Goal: Register for event/course

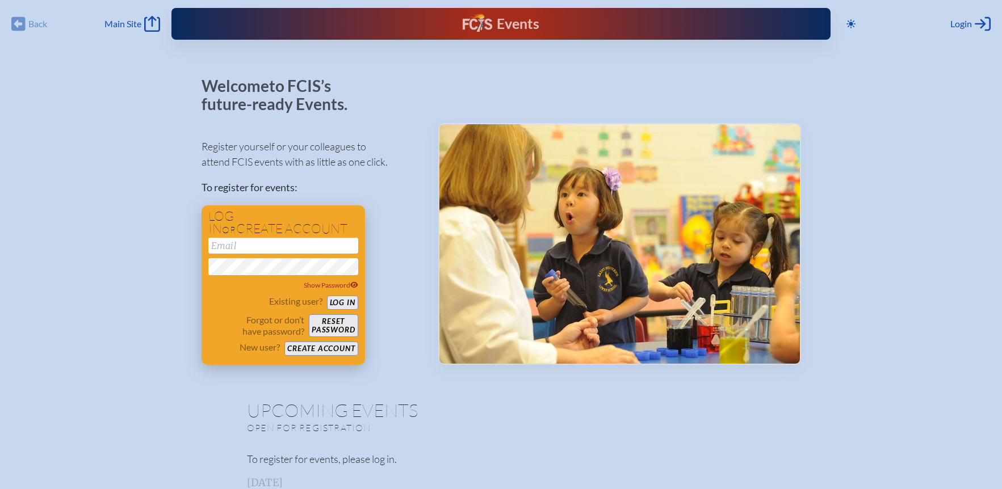
type input "[EMAIL_ADDRESS][DOMAIN_NAME]"
click at [341, 303] on button "Log in" at bounding box center [342, 303] width 31 height 14
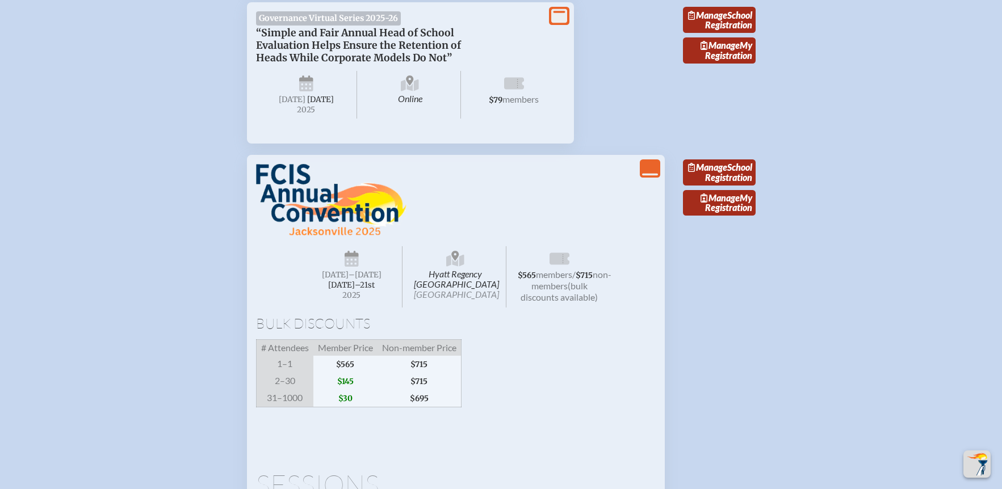
scroll to position [1288, 0]
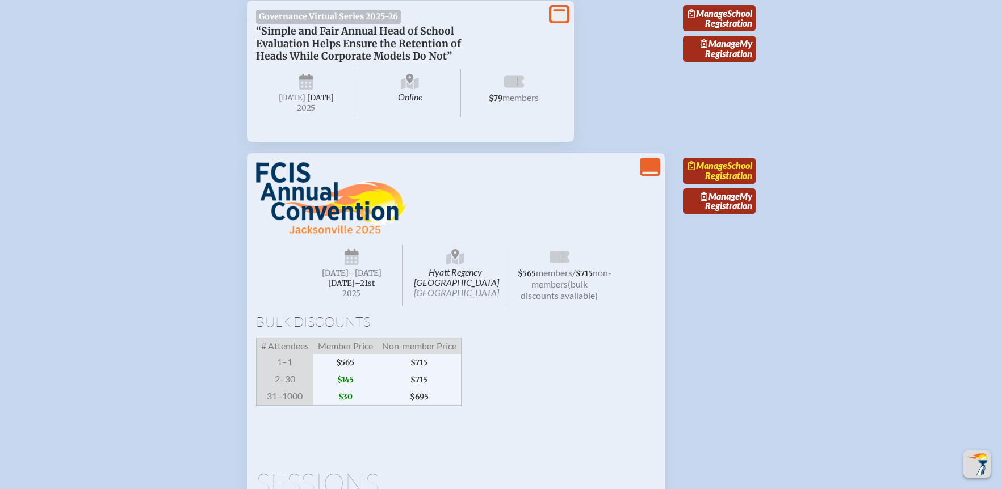
click at [735, 184] on link "Manage School Registration" at bounding box center [719, 171] width 73 height 26
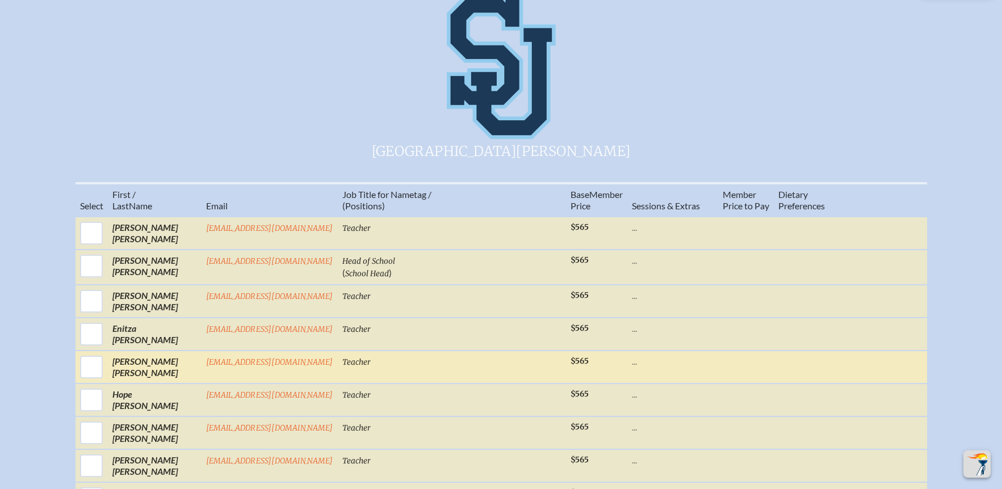
scroll to position [488, 0]
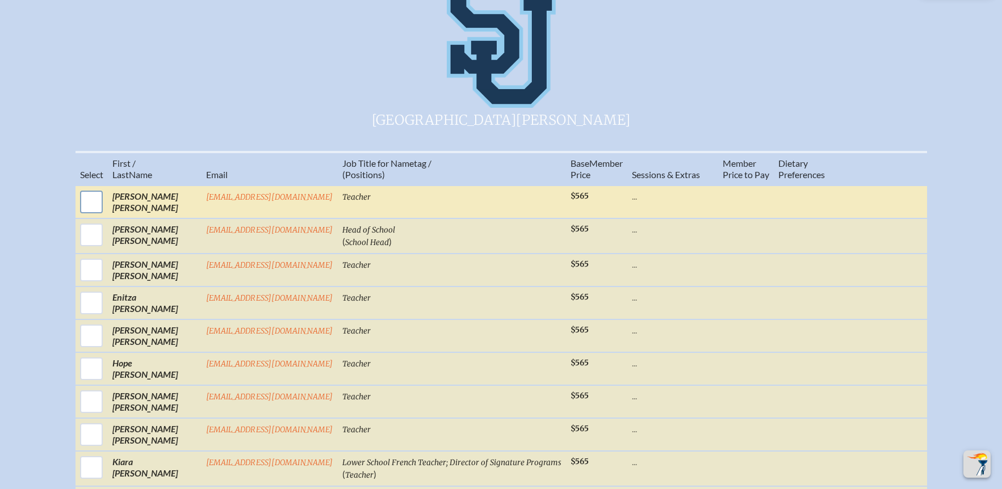
click at [104, 208] on input "checkbox" at bounding box center [91, 202] width 28 height 28
checkbox input "true"
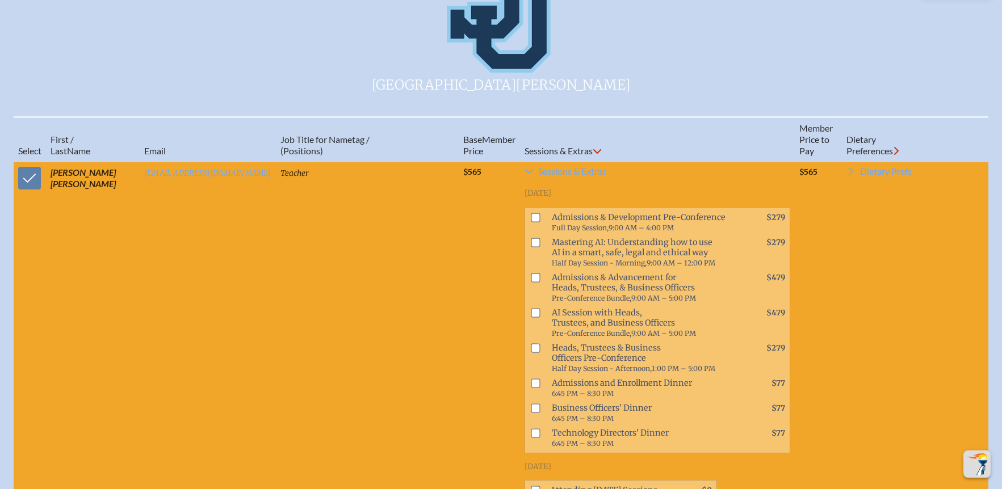
scroll to position [804, 0]
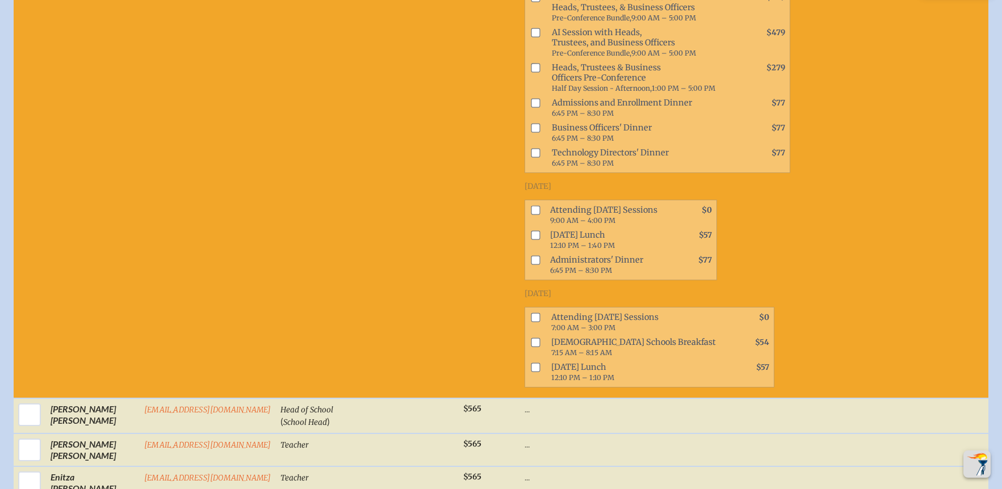
click at [531, 323] on input "checkbox" at bounding box center [535, 317] width 9 height 9
checkbox input "true"
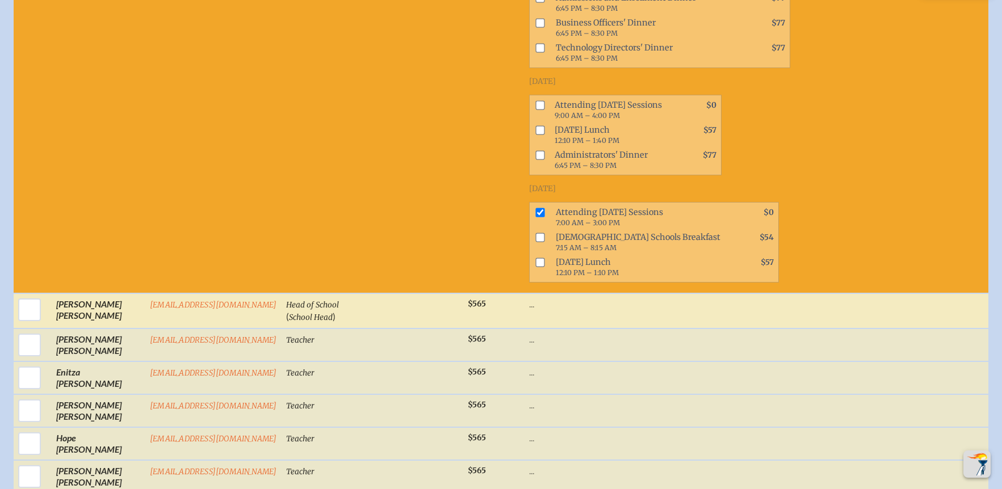
scroll to position [920, 0]
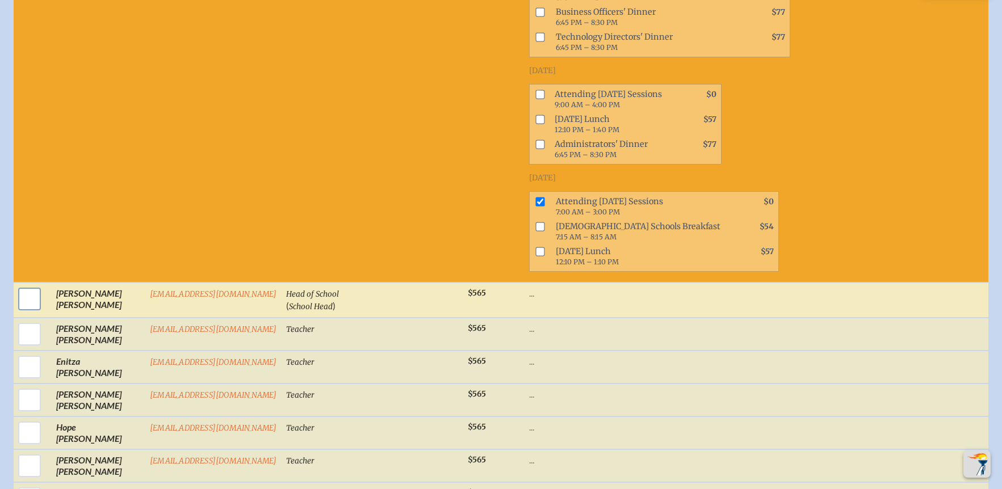
click at [26, 306] on input "checkbox" at bounding box center [29, 299] width 28 height 28
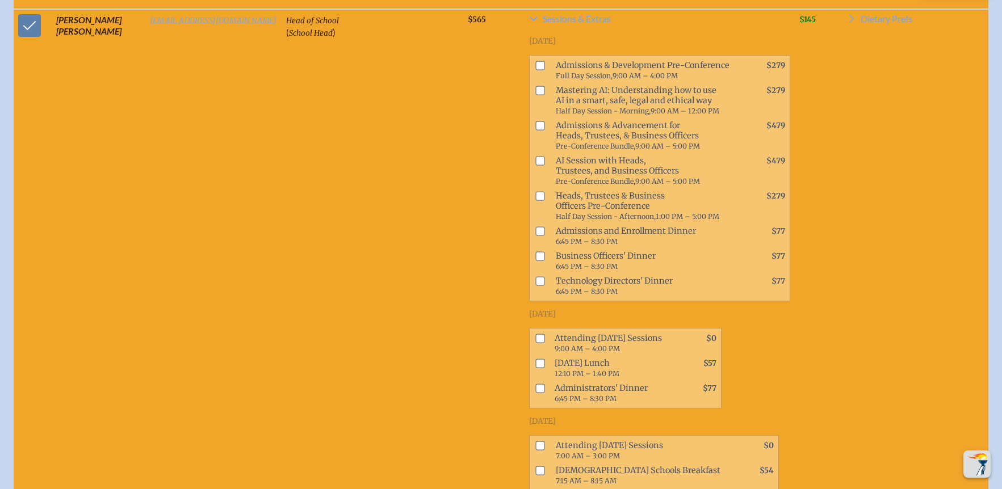
scroll to position [1219, 0]
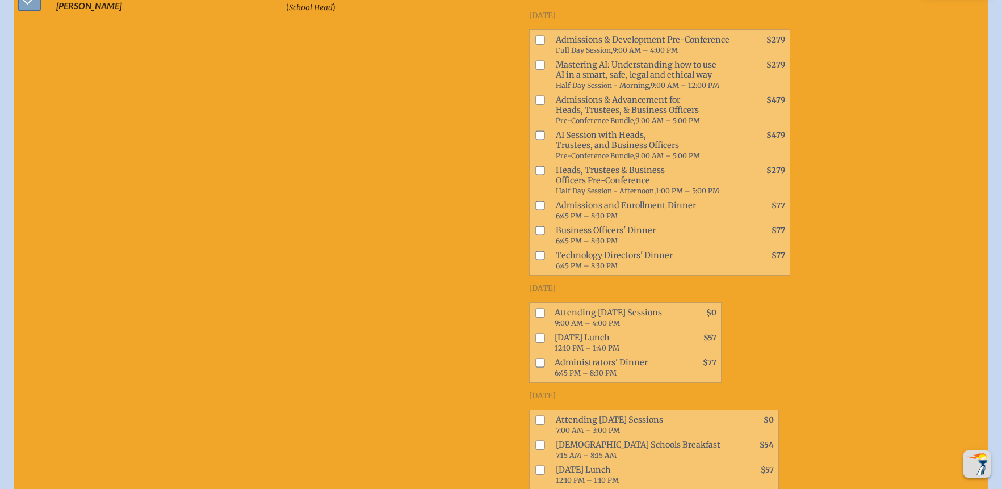
click at [28, 14] on input "checkbox" at bounding box center [29, 0] width 28 height 28
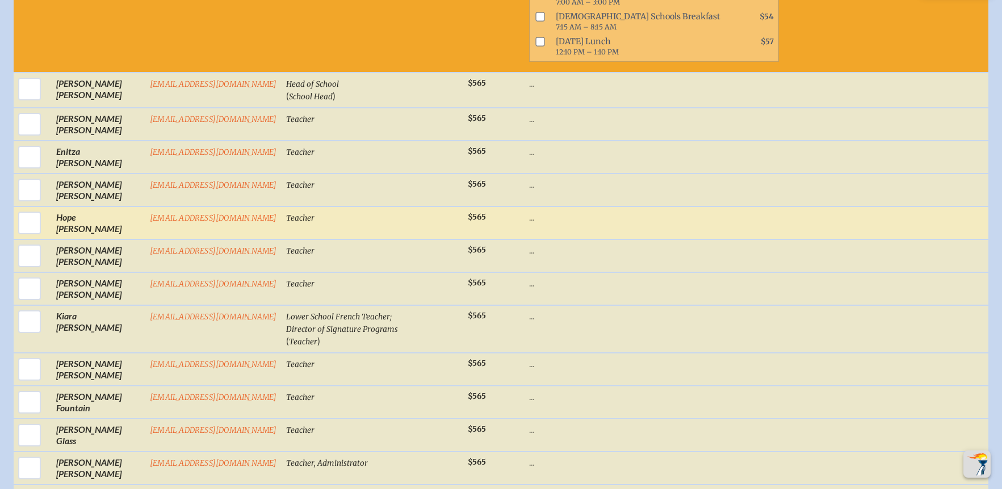
scroll to position [1096, 0]
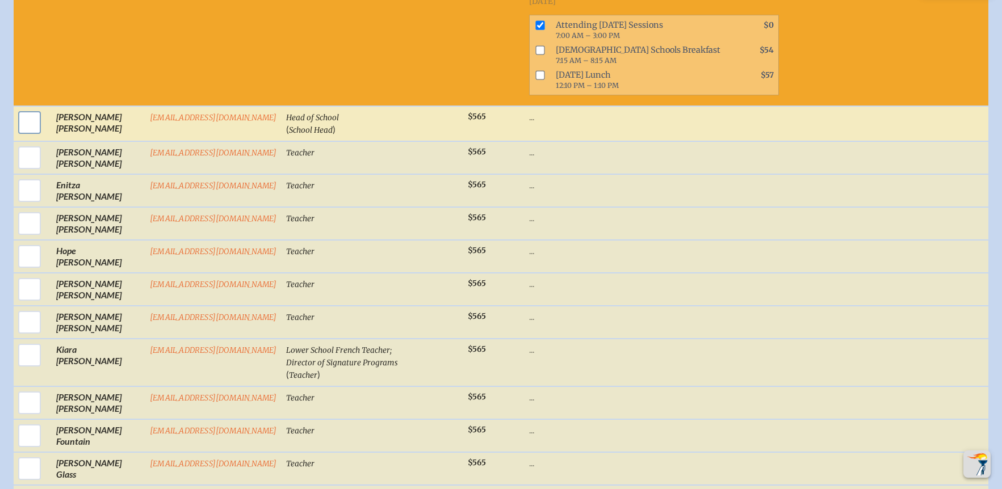
click at [30, 129] on input "checkbox" at bounding box center [29, 122] width 28 height 28
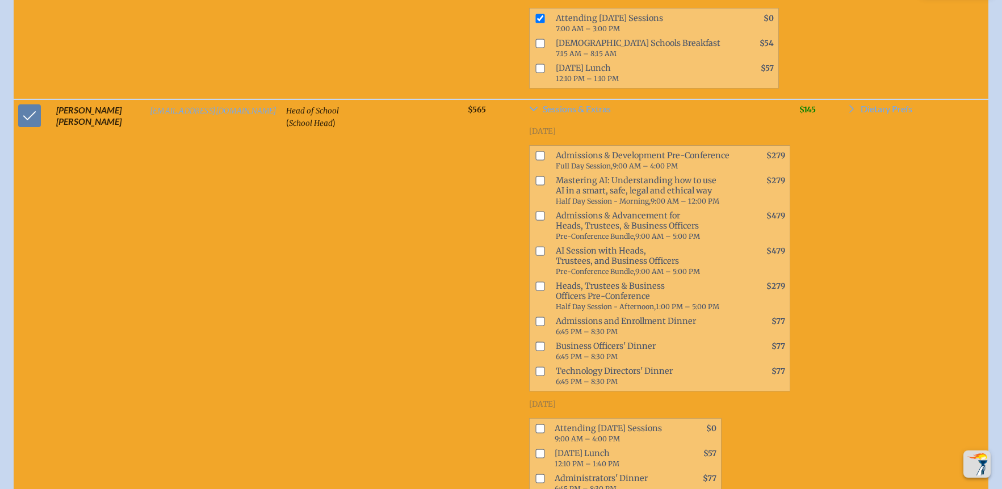
scroll to position [1081, 0]
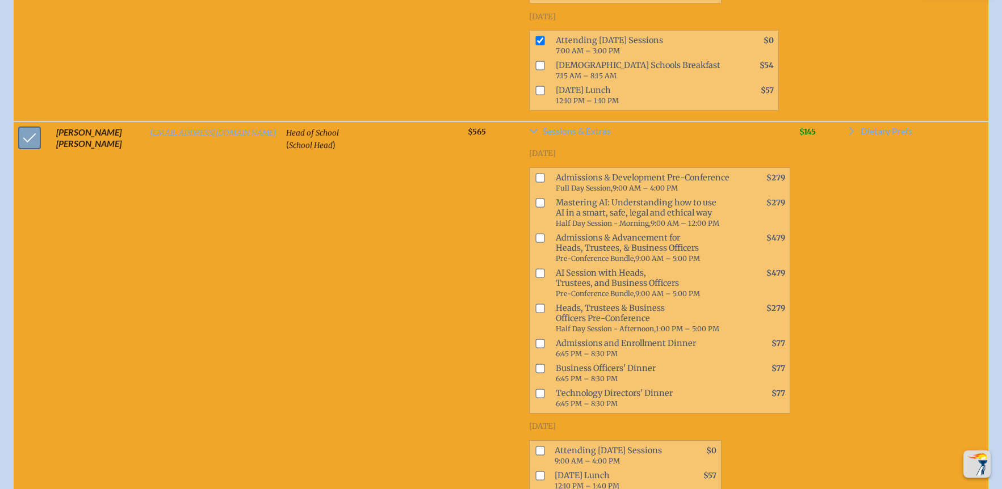
click at [23, 138] on input "checkbox" at bounding box center [29, 138] width 28 height 28
checkbox input "false"
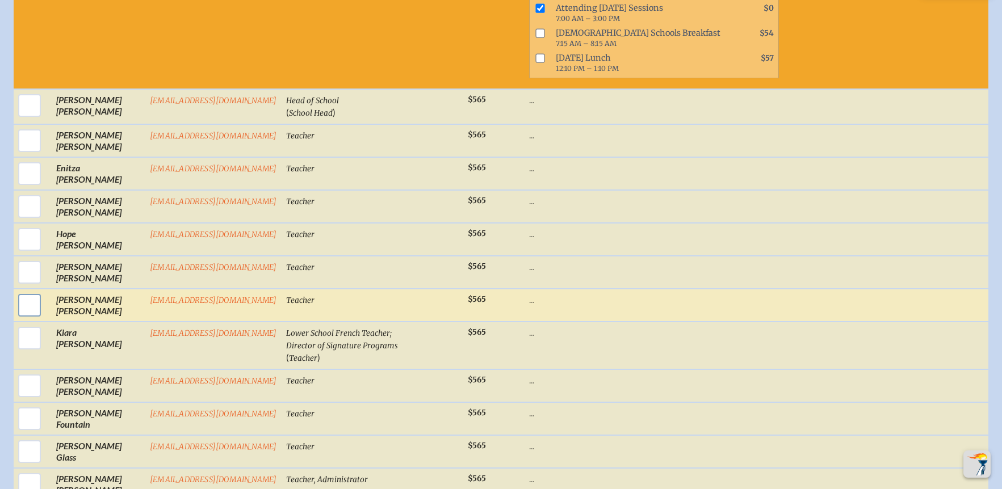
scroll to position [1115, 0]
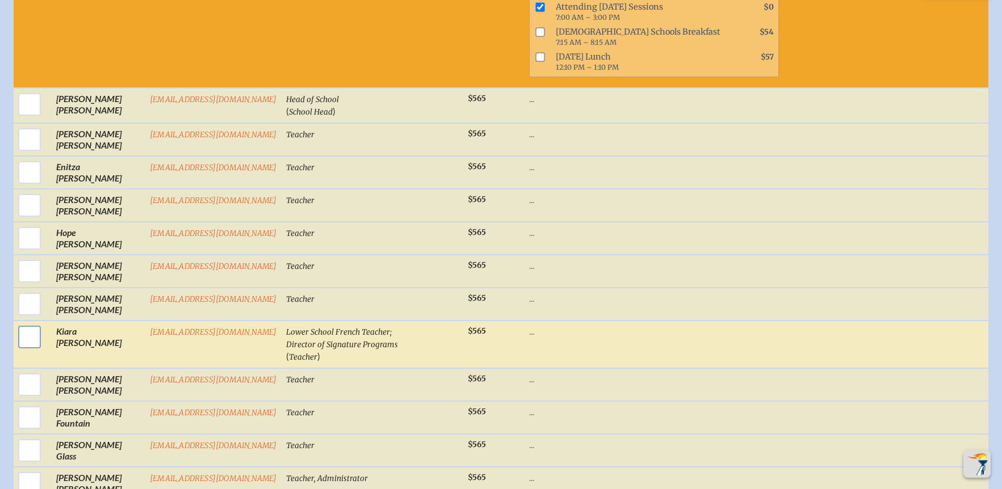
click at [31, 343] on input "checkbox" at bounding box center [29, 337] width 28 height 28
checkbox input "true"
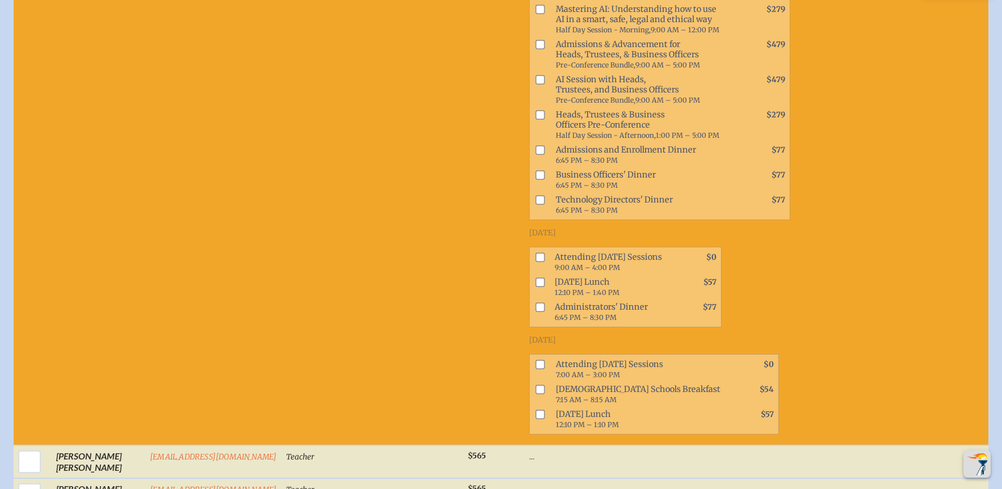
scroll to position [1523, 0]
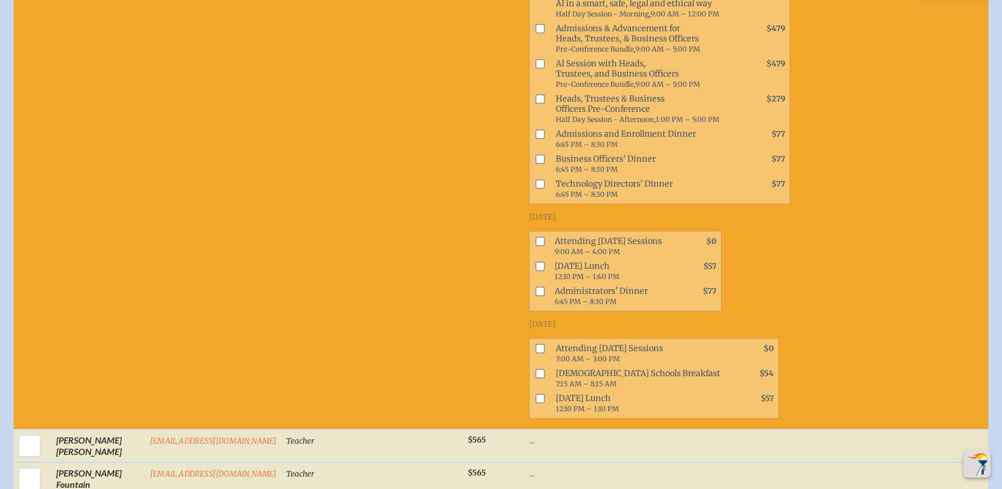
click at [535, 353] on input "checkbox" at bounding box center [539, 348] width 9 height 9
checkbox input "true"
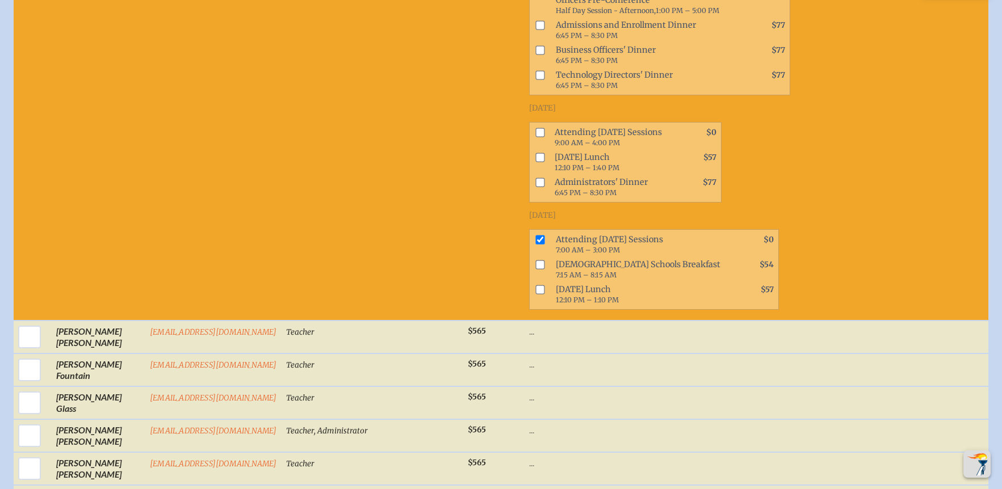
scroll to position [1635, 0]
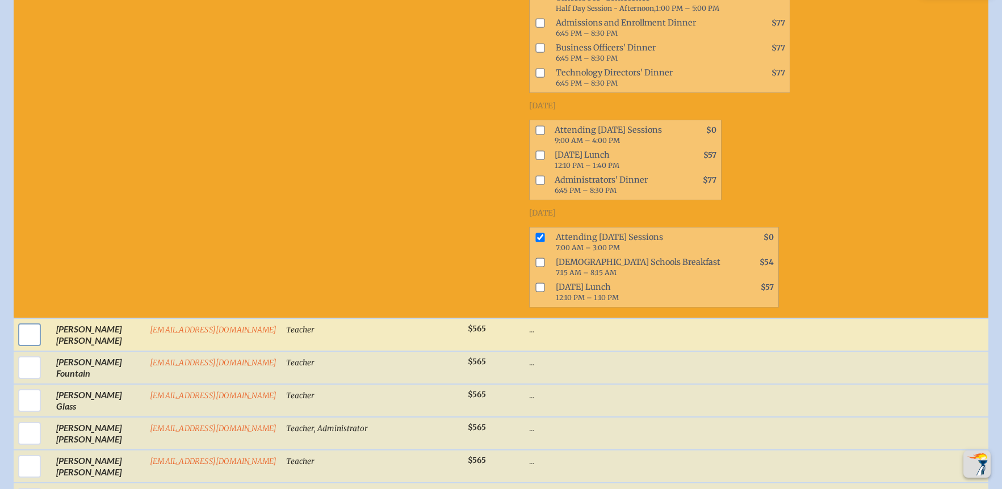
click at [24, 346] on input "checkbox" at bounding box center [29, 335] width 28 height 28
checkbox input "true"
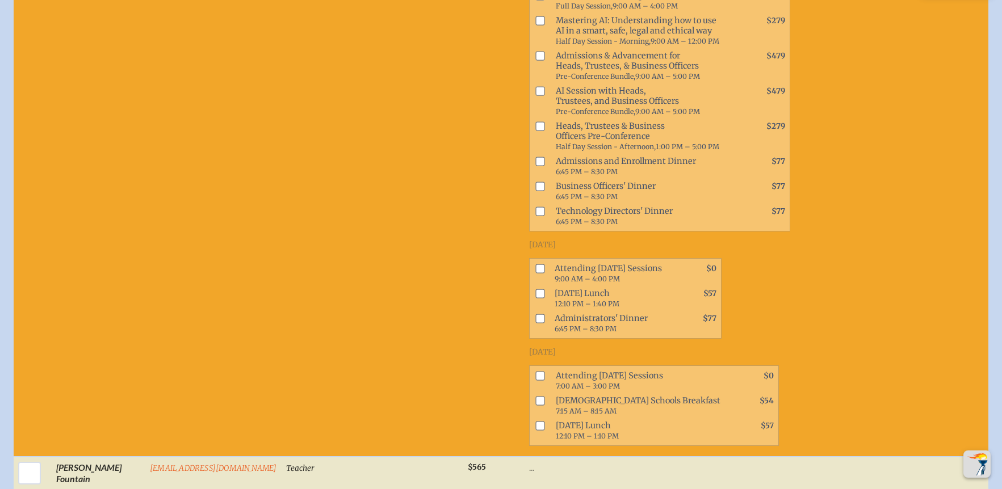
scroll to position [2014, 0]
click at [535, 380] on input "checkbox" at bounding box center [539, 375] width 9 height 9
checkbox input "true"
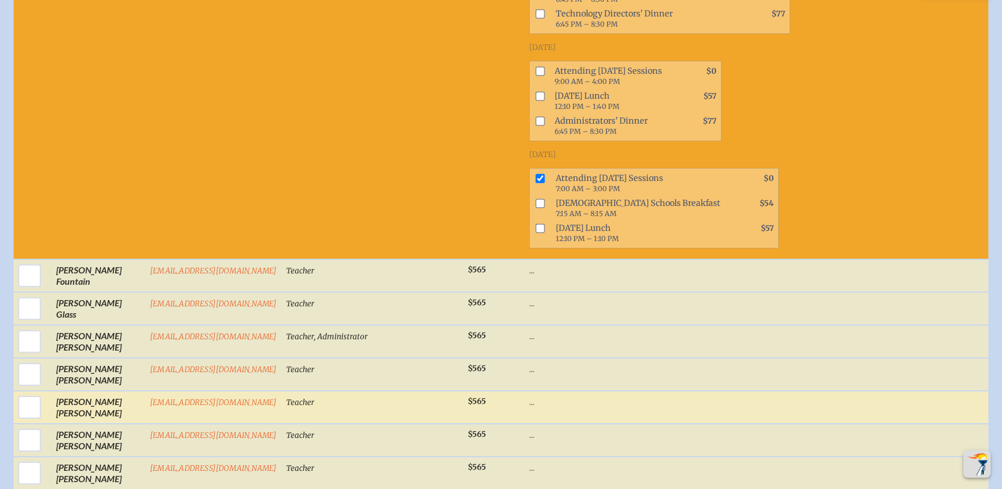
scroll to position [2246, 0]
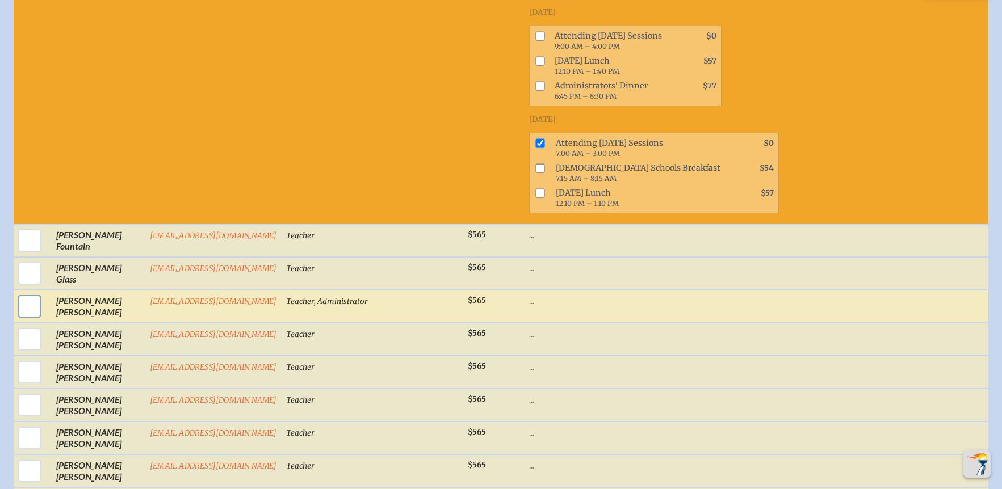
click at [20, 314] on input "checkbox" at bounding box center [29, 306] width 28 height 28
checkbox input "true"
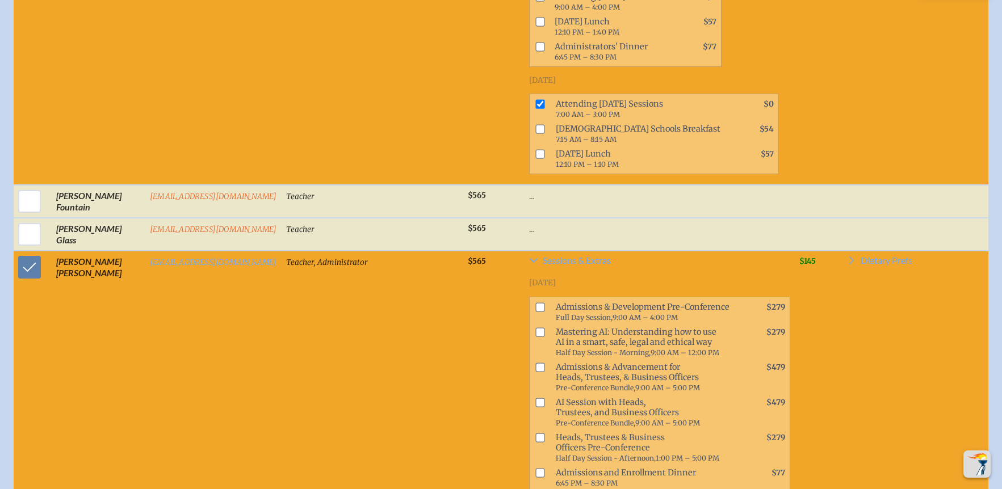
scroll to position [2287, 0]
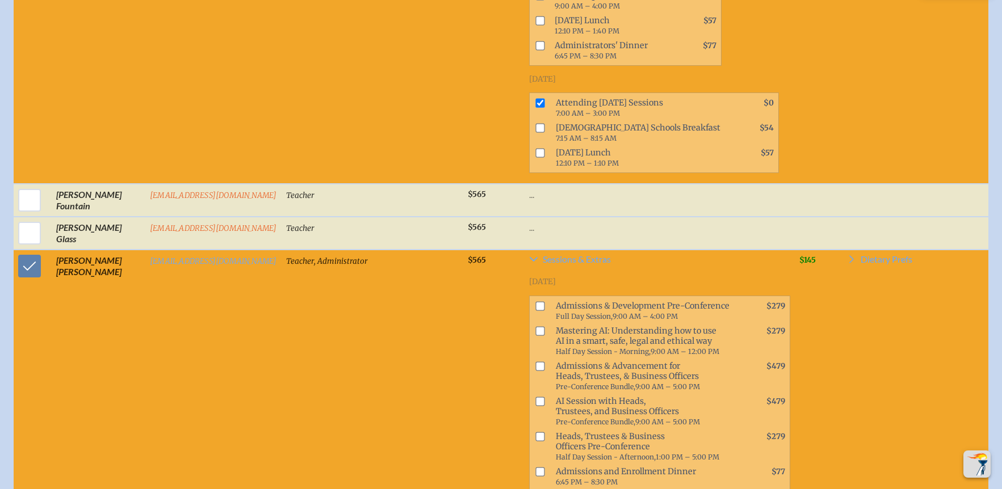
click at [535, 336] on input "checkbox" at bounding box center [539, 330] width 9 height 9
checkbox input "true"
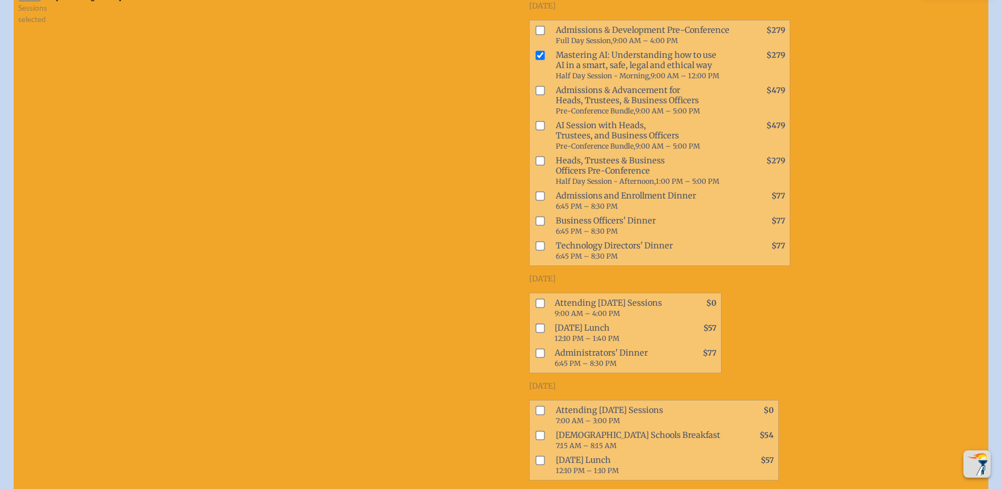
scroll to position [2584, 0]
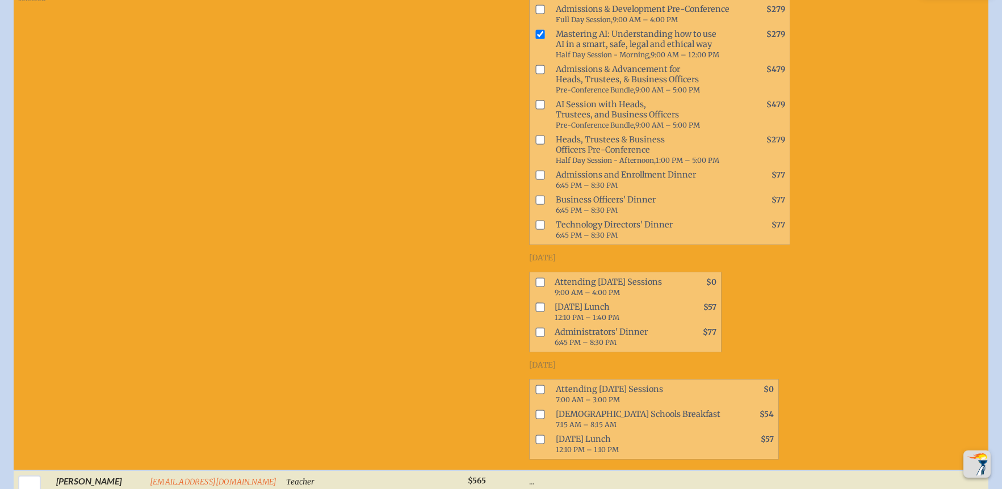
click at [535, 287] on input "checkbox" at bounding box center [539, 282] width 9 height 9
checkbox input "true"
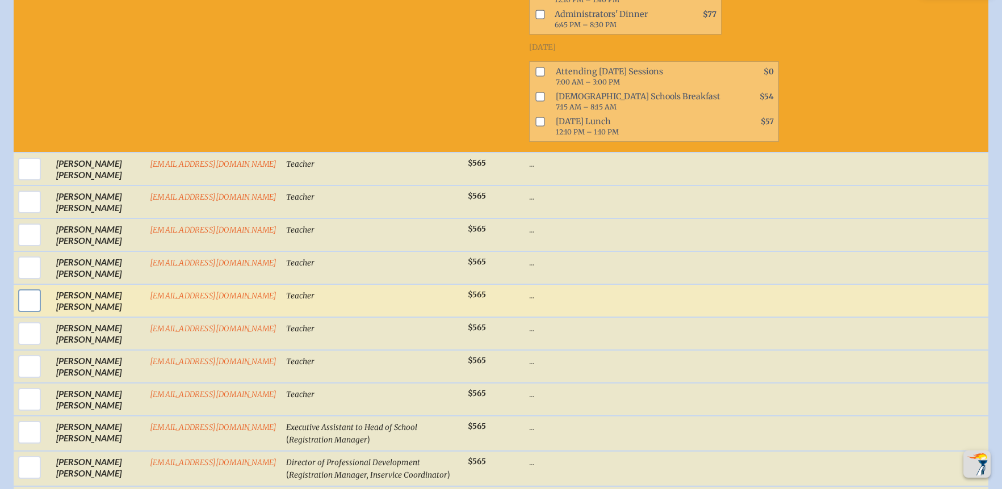
scroll to position [2909, 0]
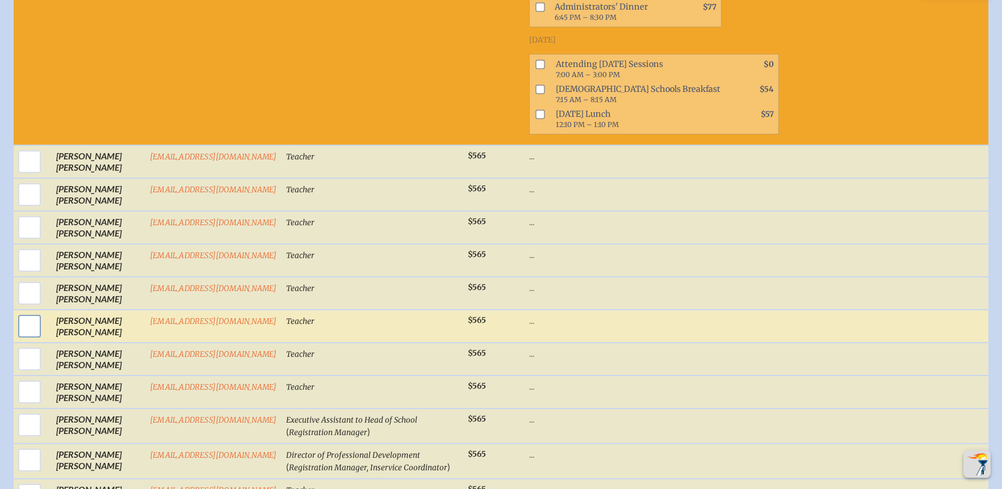
click at [33, 334] on input "checkbox" at bounding box center [29, 326] width 28 height 28
checkbox input "true"
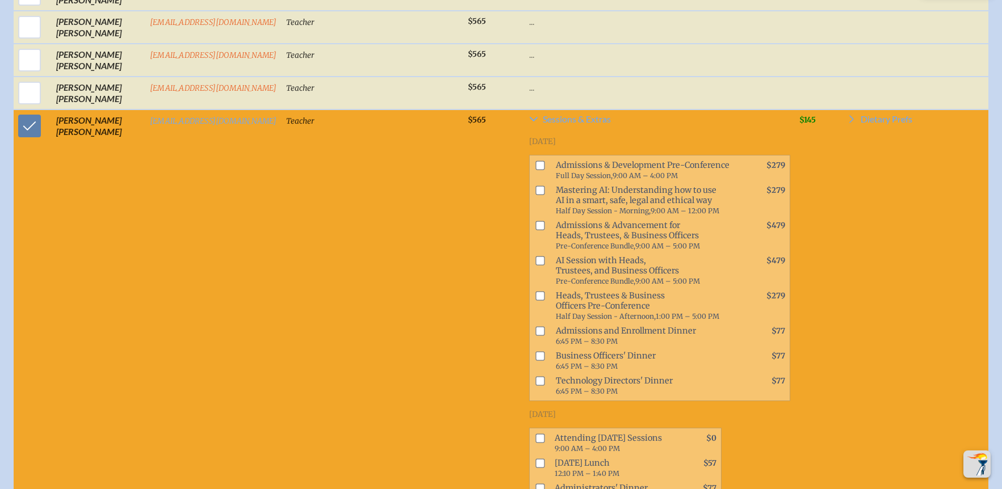
scroll to position [3254, 0]
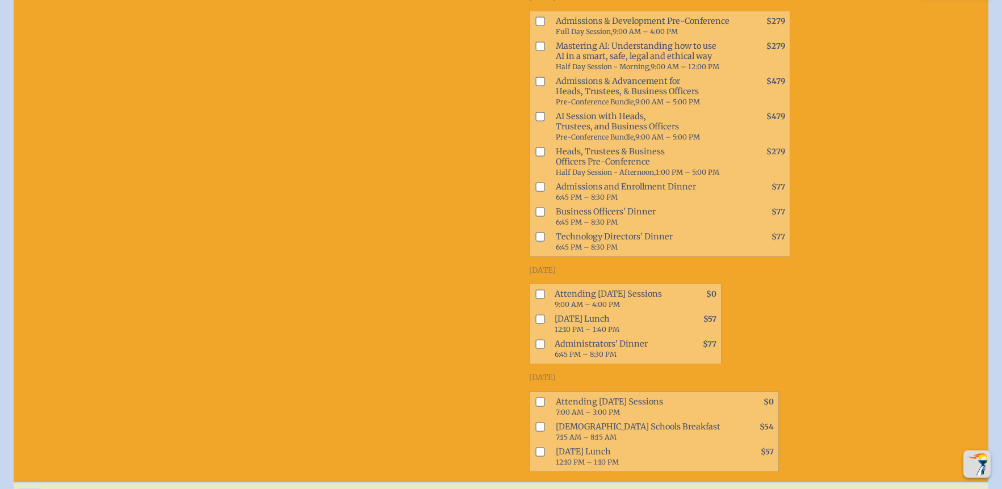
click at [535, 407] on input "checkbox" at bounding box center [539, 401] width 9 height 9
checkbox input "true"
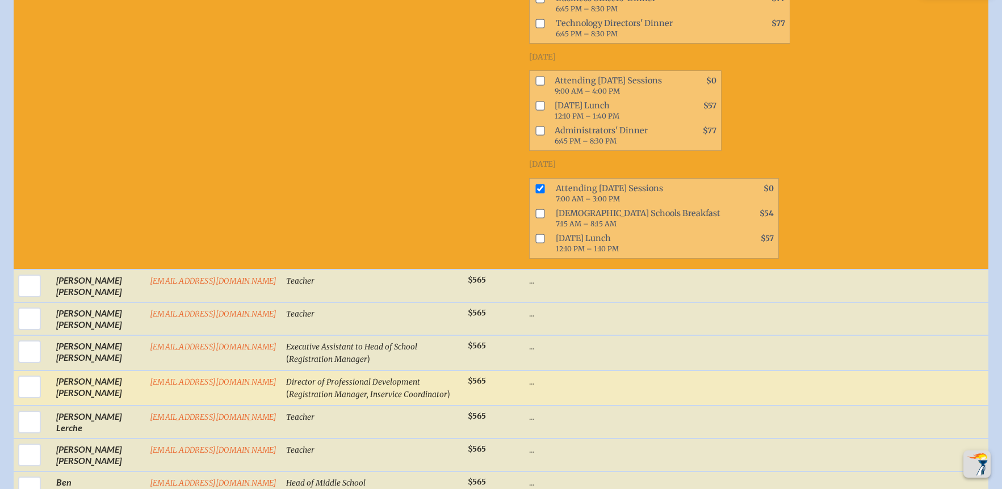
scroll to position [3485, 0]
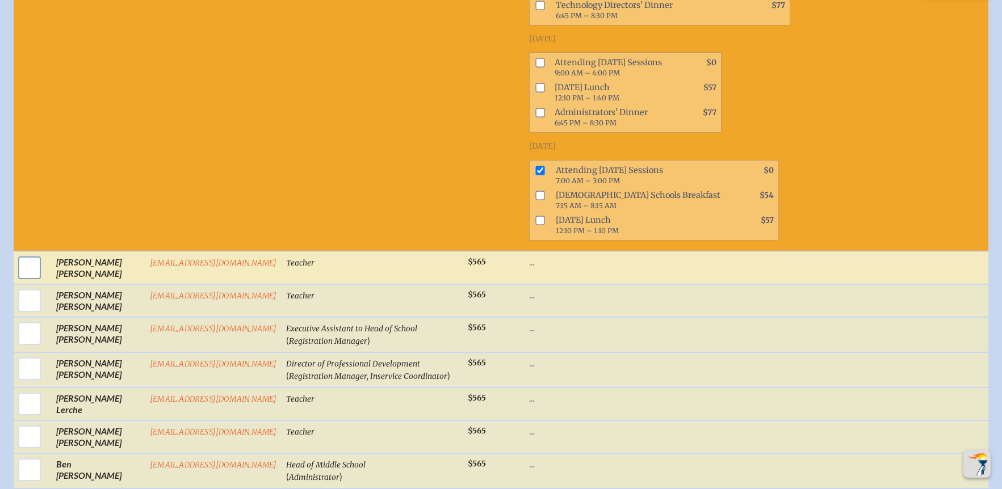
drag, startPoint x: 22, startPoint y: 277, endPoint x: 32, endPoint y: 280, distance: 10.8
click at [23, 277] on input "checkbox" at bounding box center [29, 268] width 28 height 28
checkbox input "true"
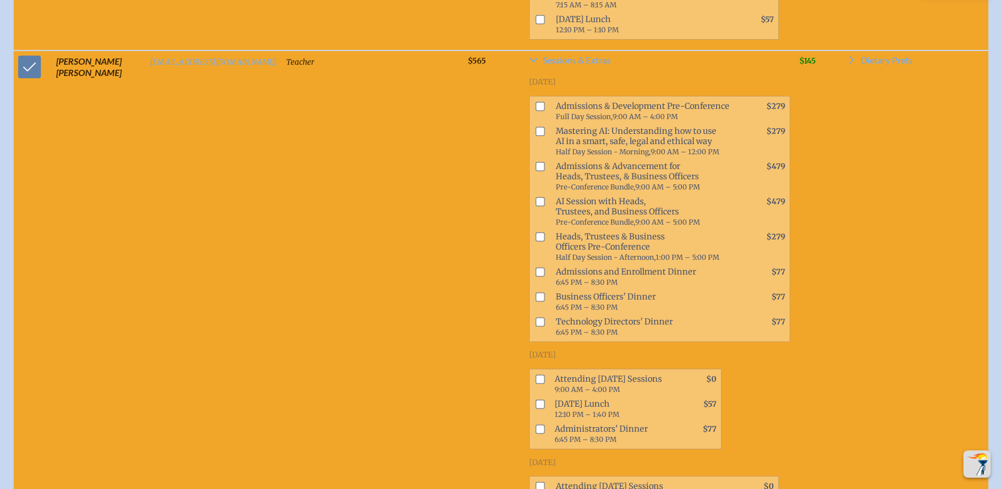
scroll to position [3766, 0]
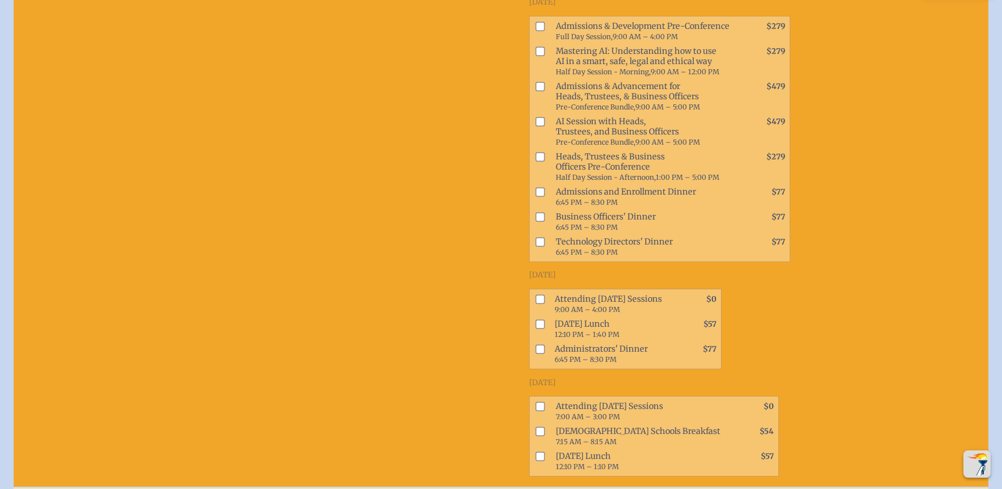
drag, startPoint x: 520, startPoint y: 415, endPoint x: 508, endPoint y: 414, distance: 11.9
click at [535, 412] on input "checkbox" at bounding box center [539, 407] width 9 height 9
checkbox input "true"
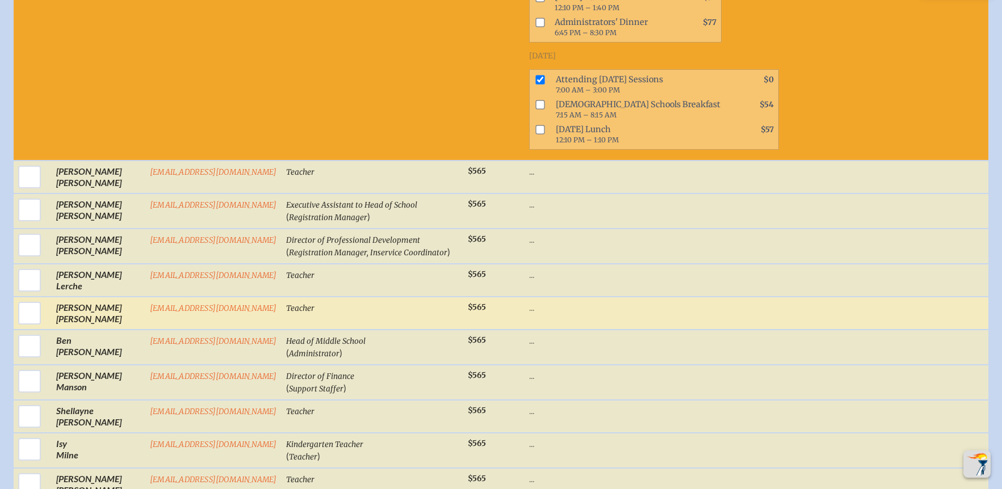
scroll to position [4101, 0]
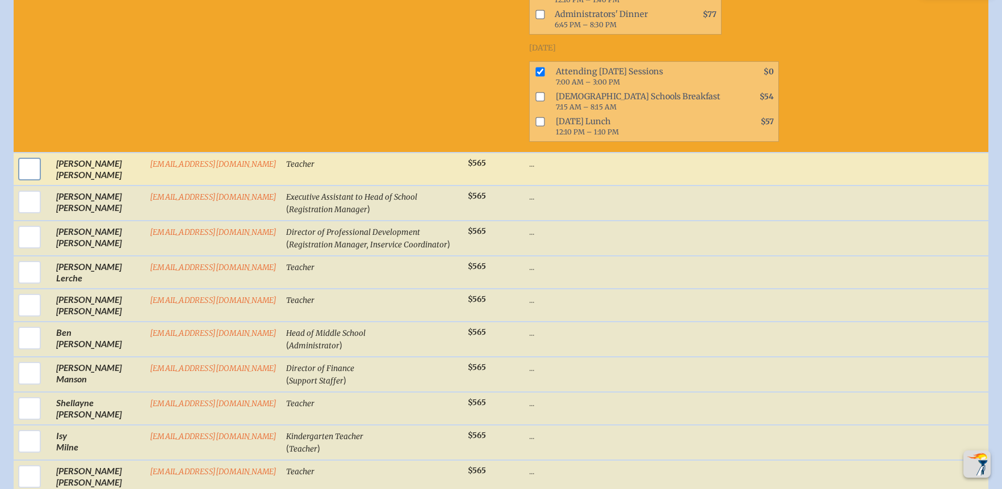
click at [24, 182] on input "checkbox" at bounding box center [29, 169] width 28 height 28
checkbox input "true"
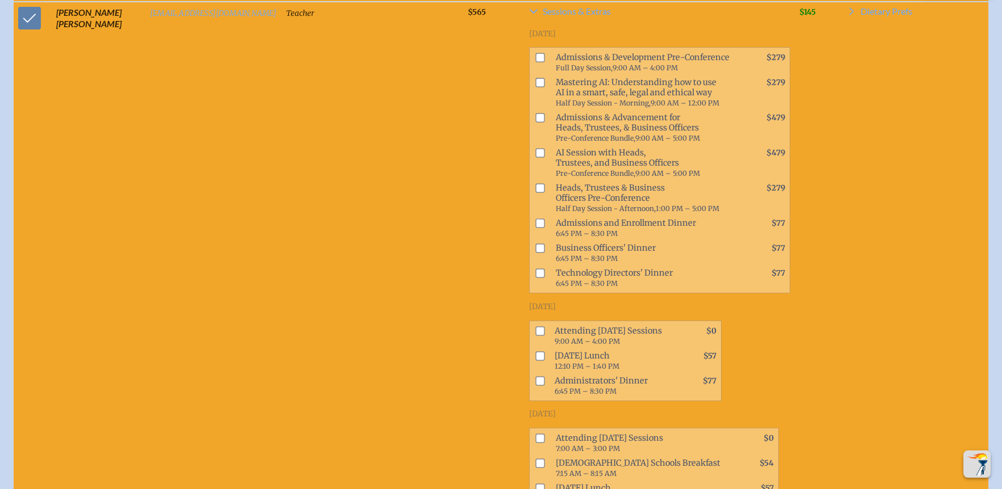
scroll to position [4370, 0]
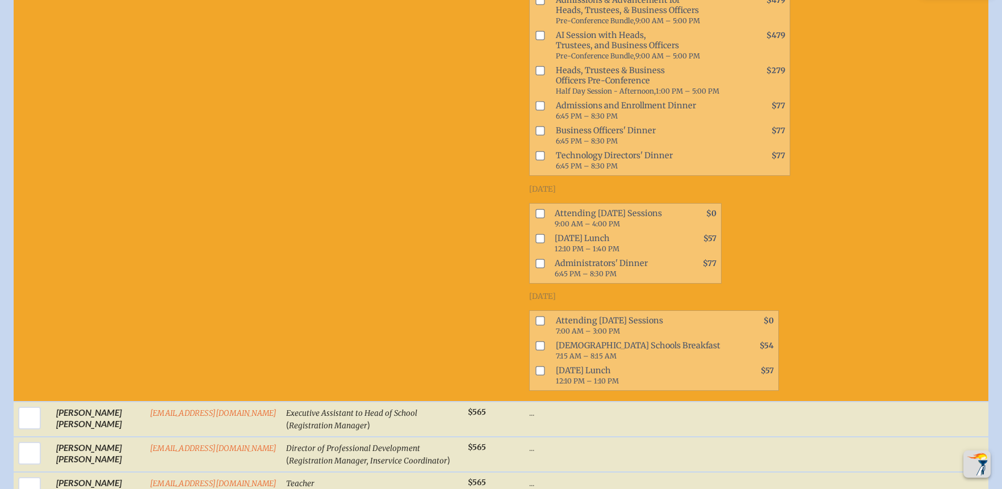
click at [535, 325] on input "checkbox" at bounding box center [539, 320] width 9 height 9
checkbox input "true"
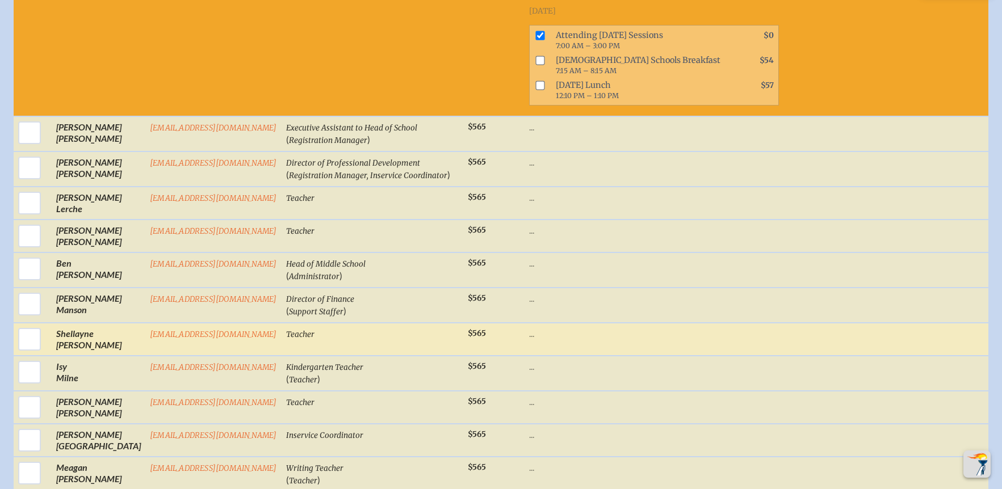
scroll to position [4657, 0]
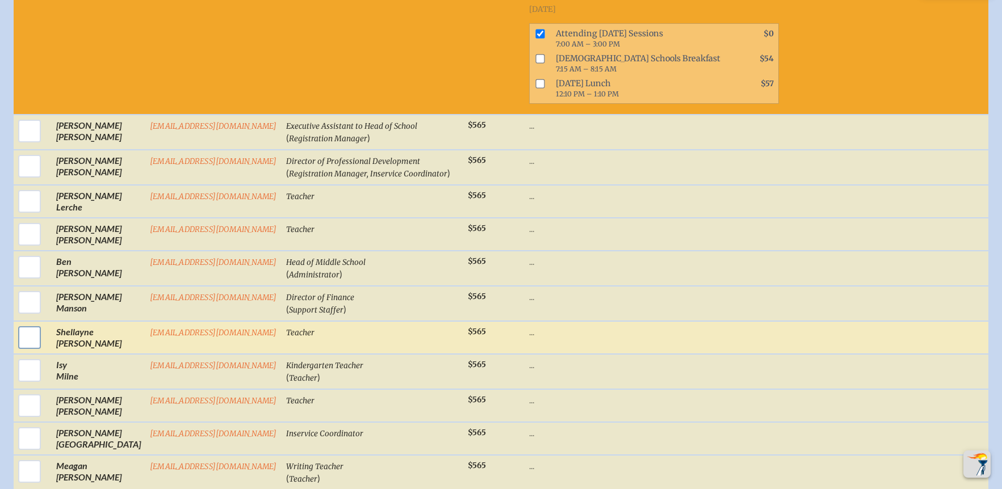
click at [32, 346] on input "checkbox" at bounding box center [29, 338] width 28 height 28
checkbox input "true"
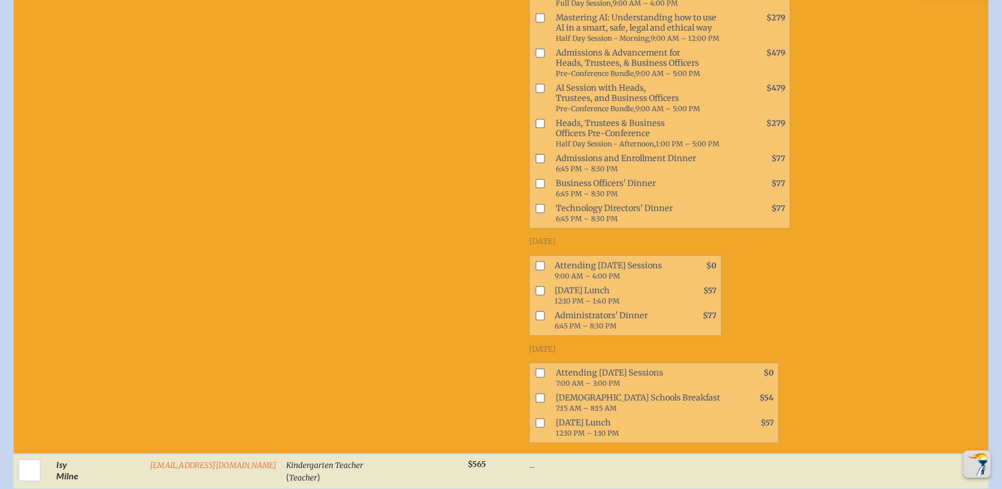
scroll to position [5044, 0]
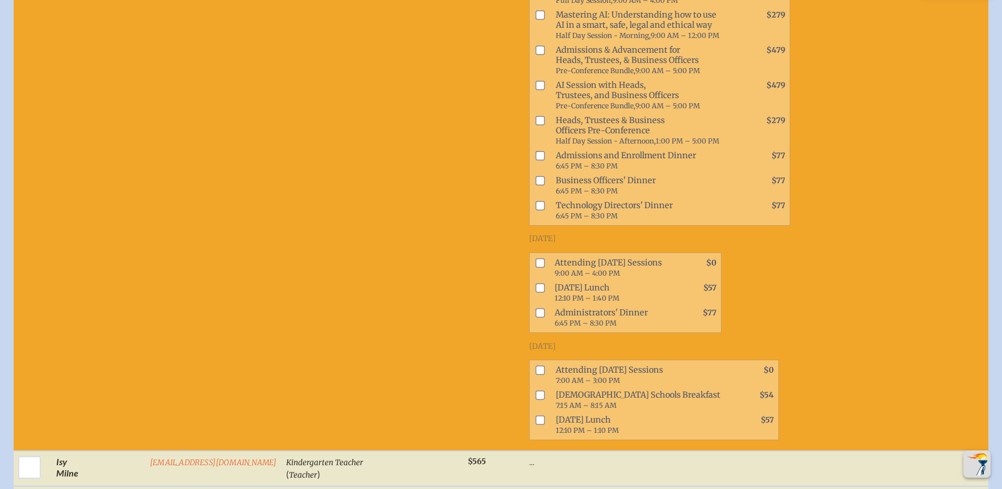
click at [535, 375] on input "checkbox" at bounding box center [539, 370] width 9 height 9
checkbox input "true"
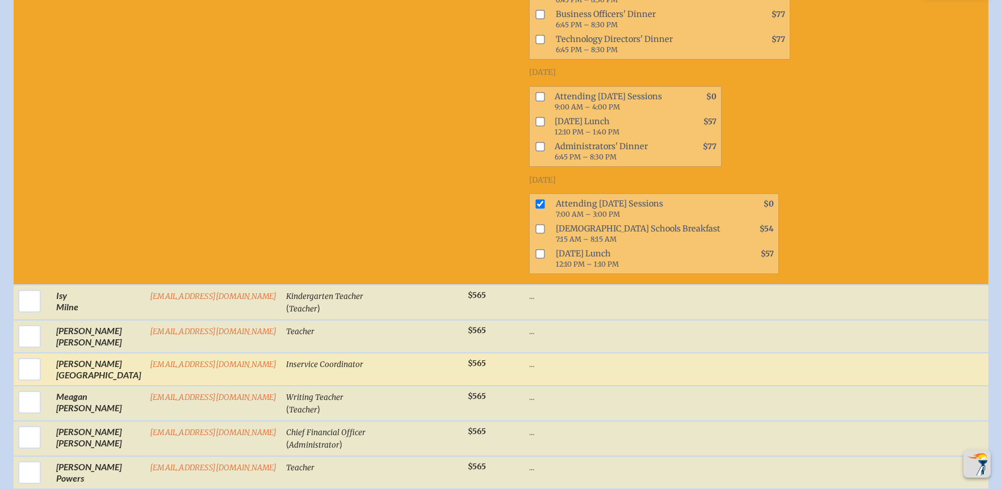
scroll to position [5211, 0]
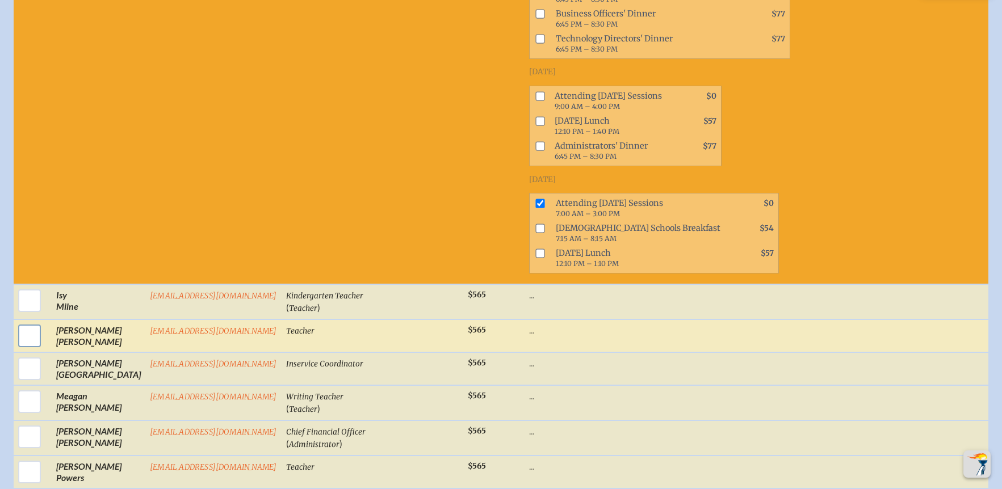
click at [30, 345] on input "checkbox" at bounding box center [29, 336] width 28 height 28
checkbox input "true"
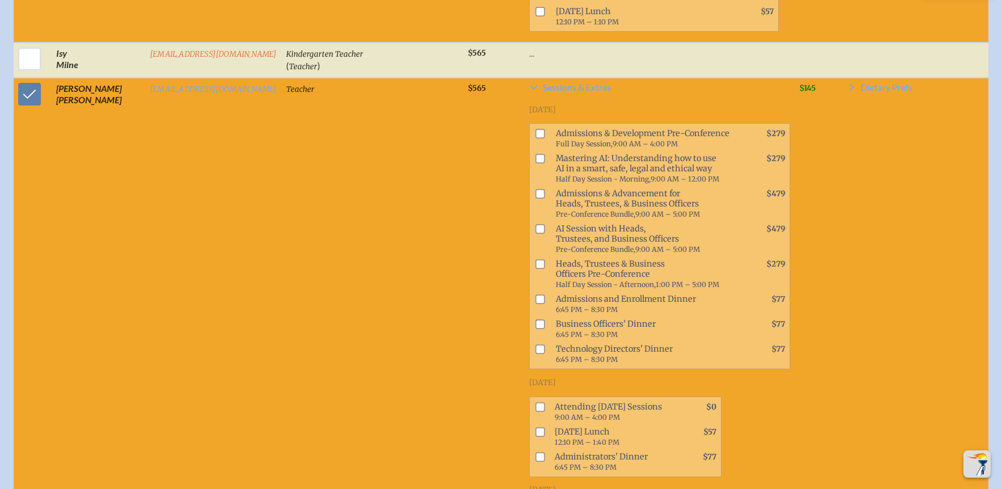
scroll to position [5475, 0]
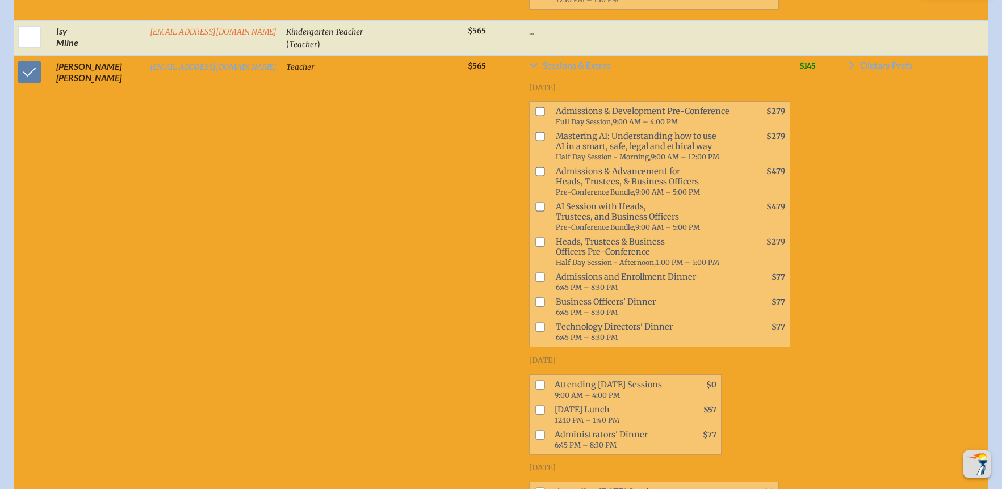
click at [535, 390] on input "checkbox" at bounding box center [539, 384] width 9 height 9
checkbox input "false"
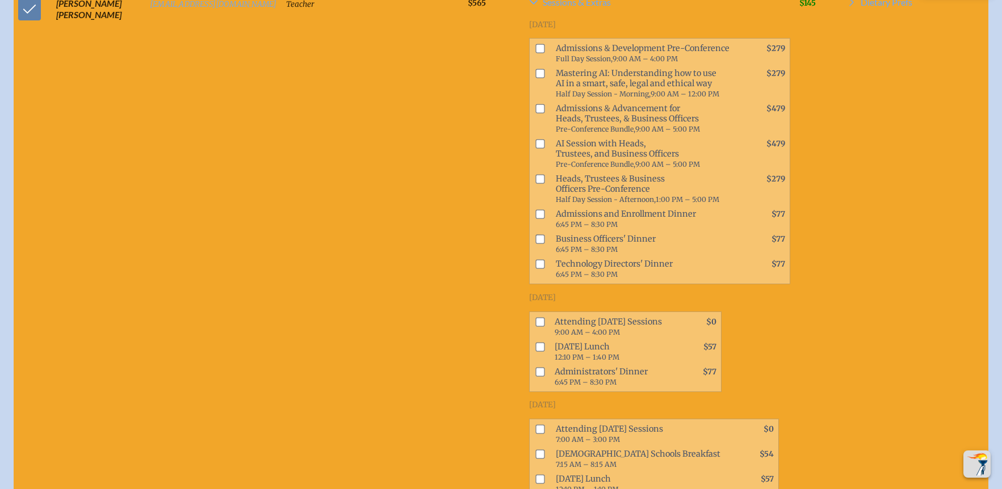
scroll to position [5575, 0]
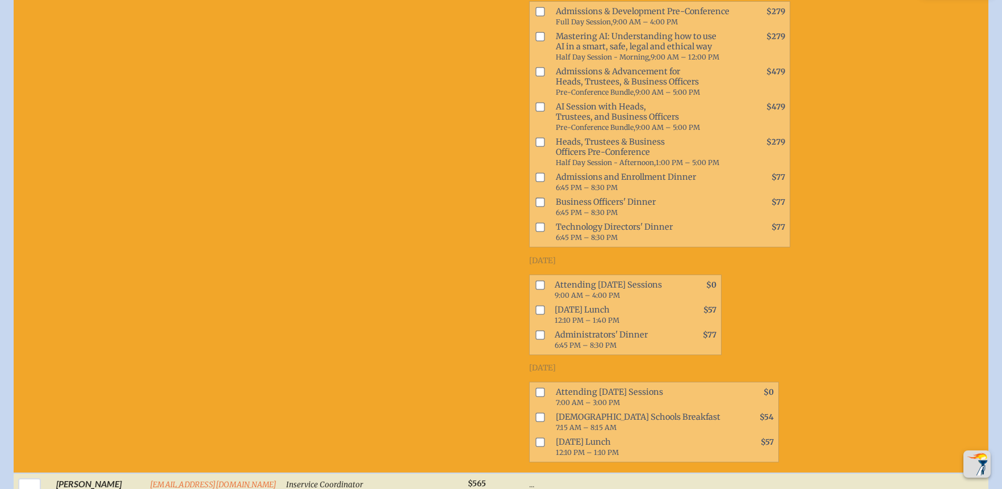
click at [535, 397] on input "checkbox" at bounding box center [539, 392] width 9 height 9
checkbox input "true"
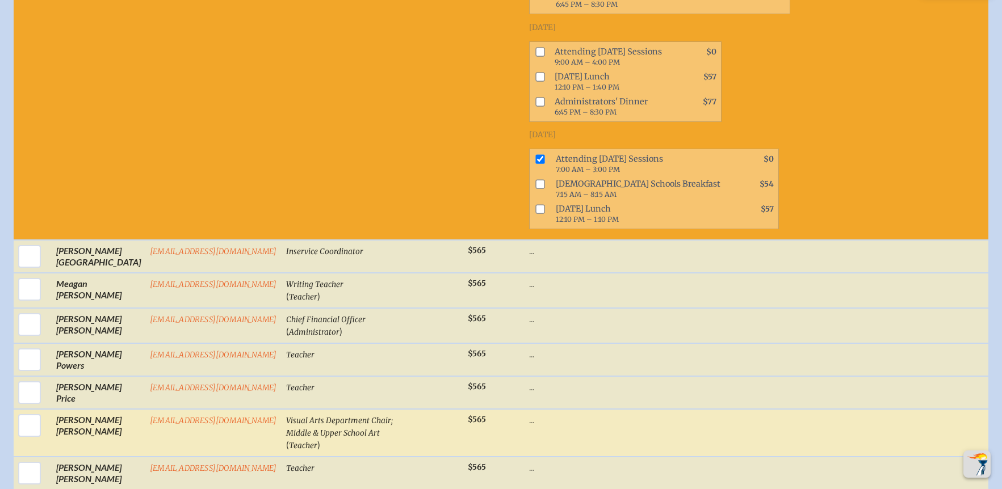
scroll to position [5888, 0]
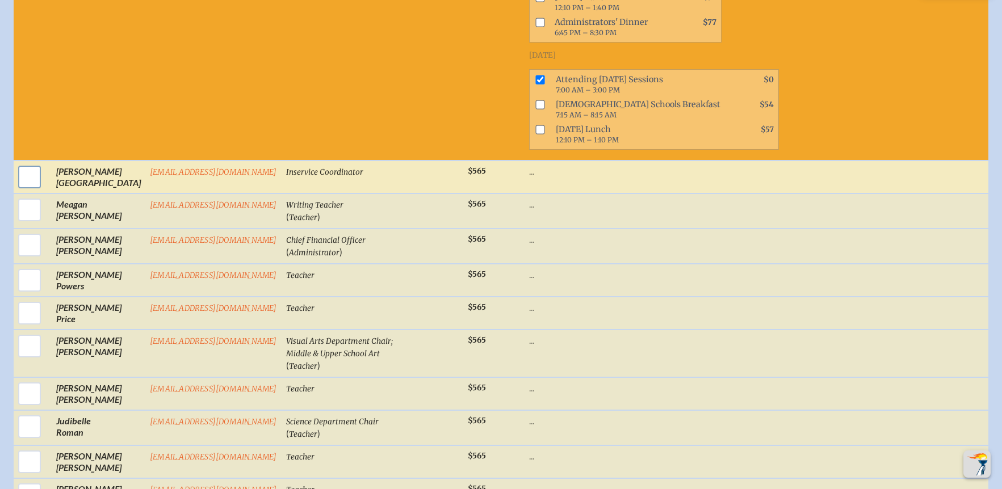
click at [30, 187] on input "checkbox" at bounding box center [29, 177] width 28 height 28
checkbox input "true"
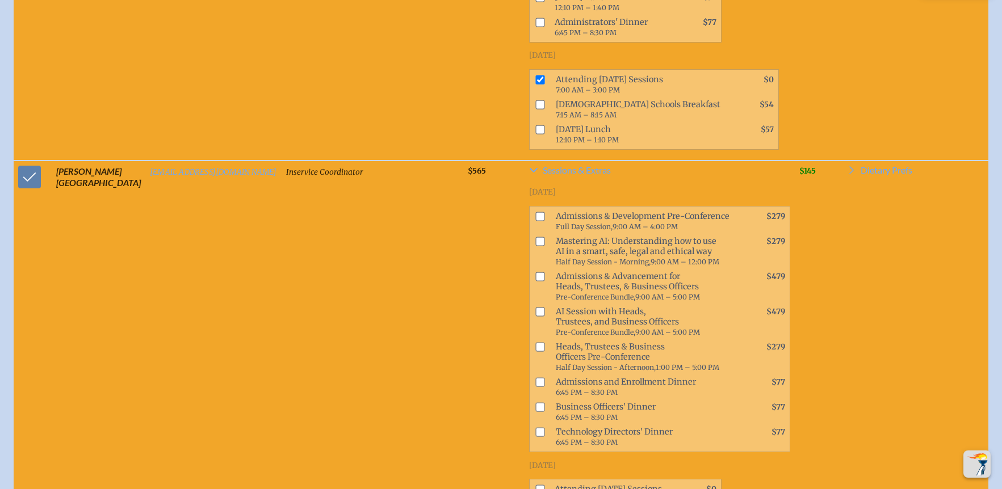
click at [535, 246] on input "checkbox" at bounding box center [539, 241] width 9 height 9
checkbox input "true"
click at [535, 316] on input "checkbox" at bounding box center [539, 311] width 9 height 9
checkbox input "true"
click at [530, 254] on span at bounding box center [538, 251] width 17 height 35
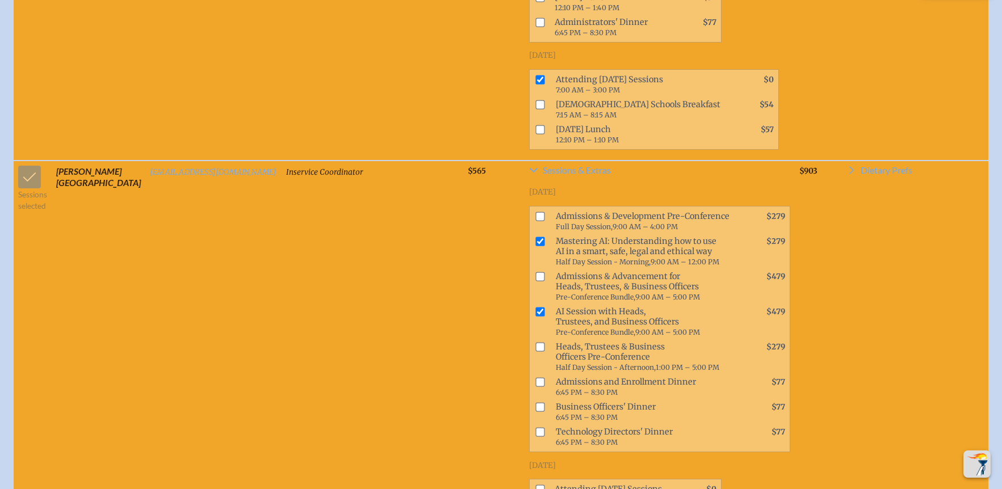
click at [535, 246] on input "checkbox" at bounding box center [539, 241] width 9 height 9
checkbox input "false"
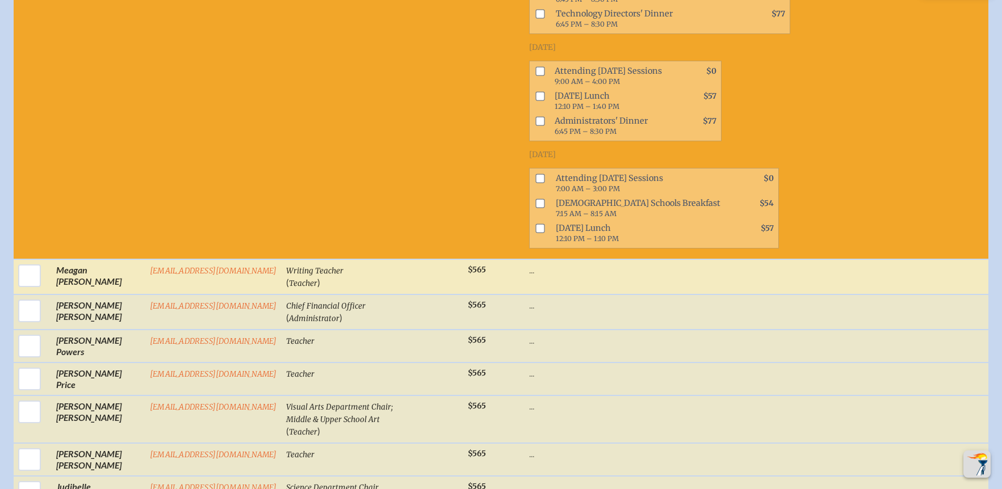
scroll to position [6308, 0]
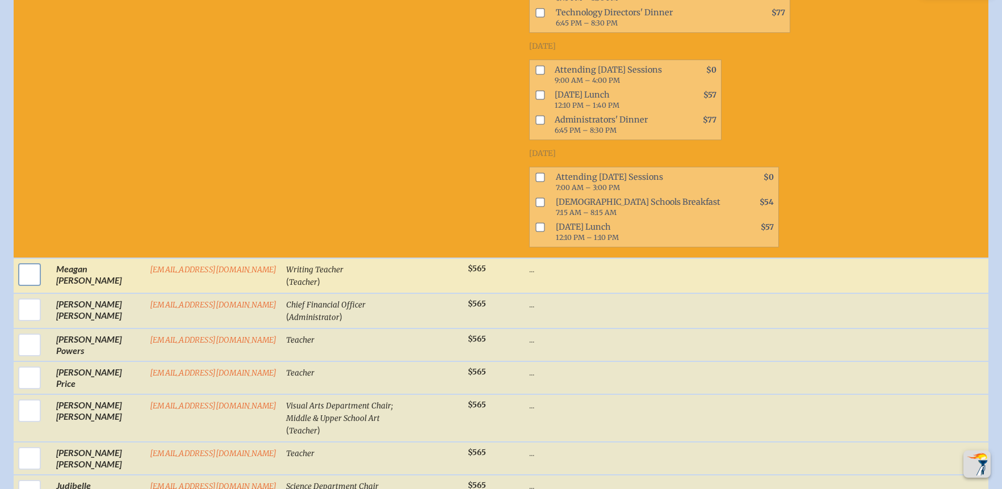
click at [35, 286] on input "checkbox" at bounding box center [29, 275] width 28 height 28
checkbox input "true"
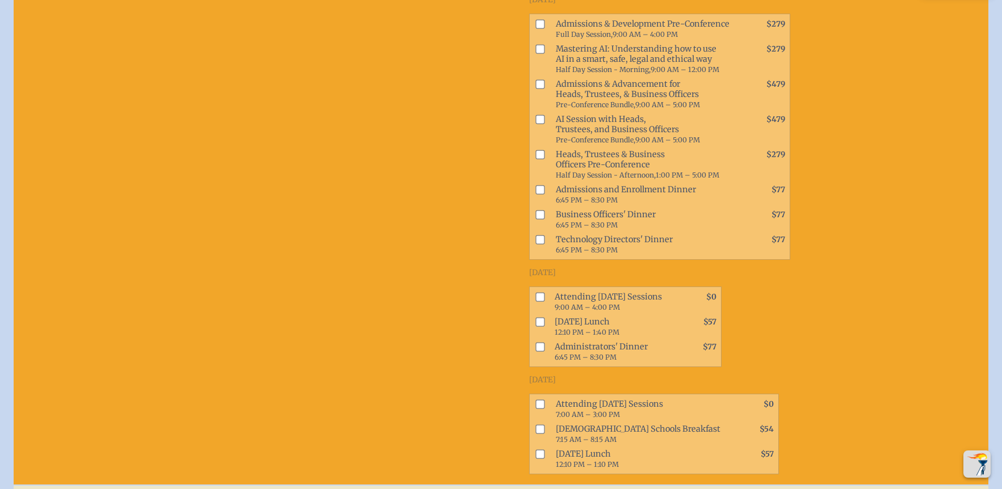
scroll to position [6650, 0]
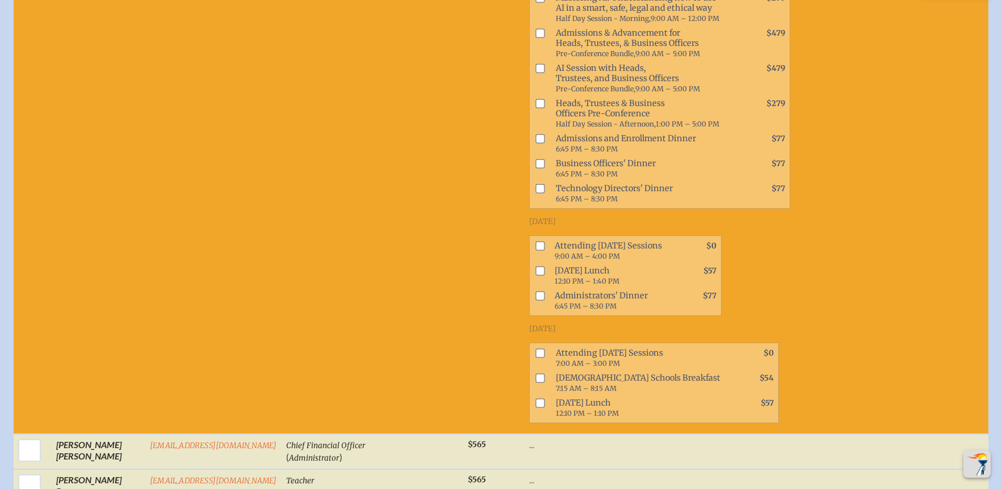
click at [535, 358] on input "checkbox" at bounding box center [539, 353] width 9 height 9
checkbox input "true"
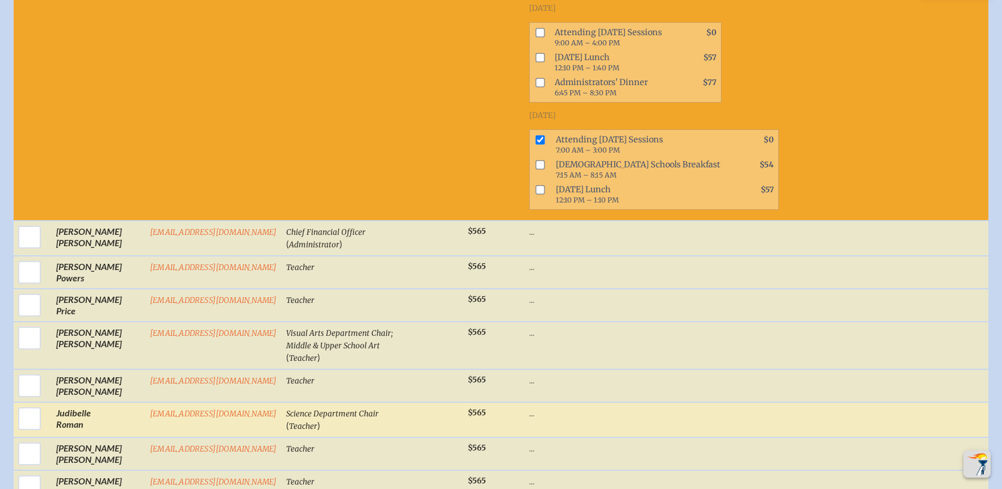
scroll to position [6954, 0]
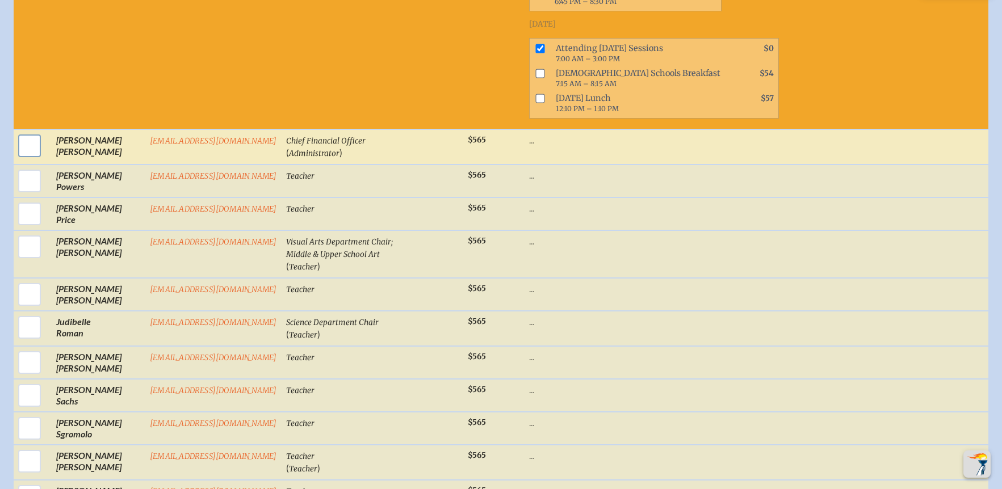
click at [25, 156] on input "checkbox" at bounding box center [29, 146] width 28 height 28
checkbox input "true"
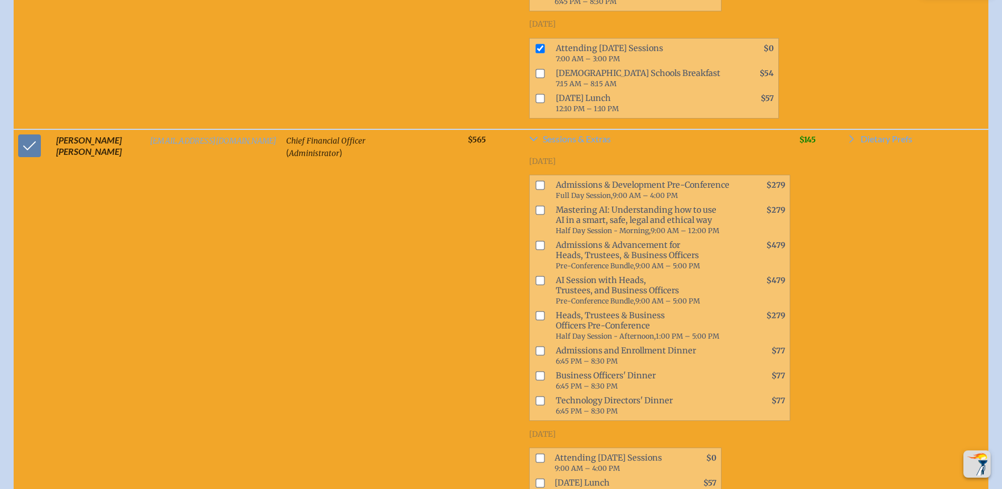
click at [535, 250] on input "checkbox" at bounding box center [539, 245] width 9 height 9
checkbox input "true"
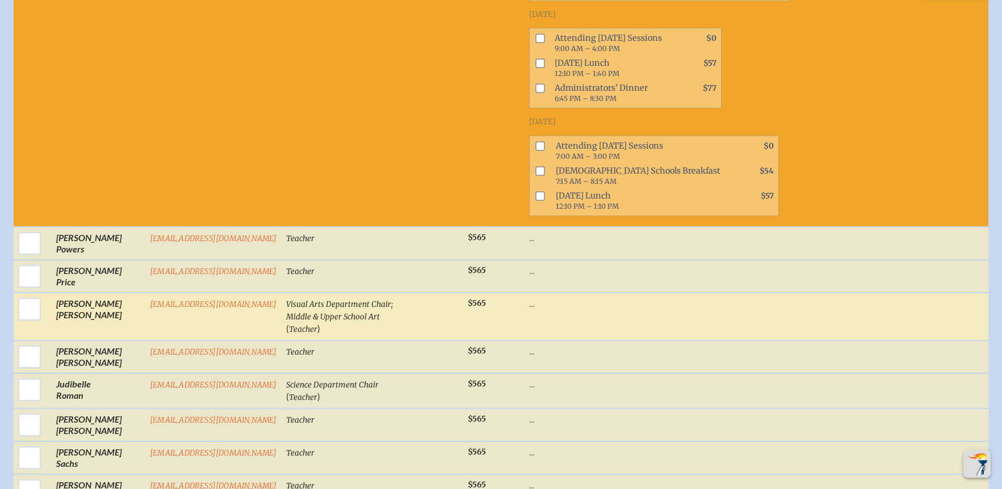
scroll to position [7376, 0]
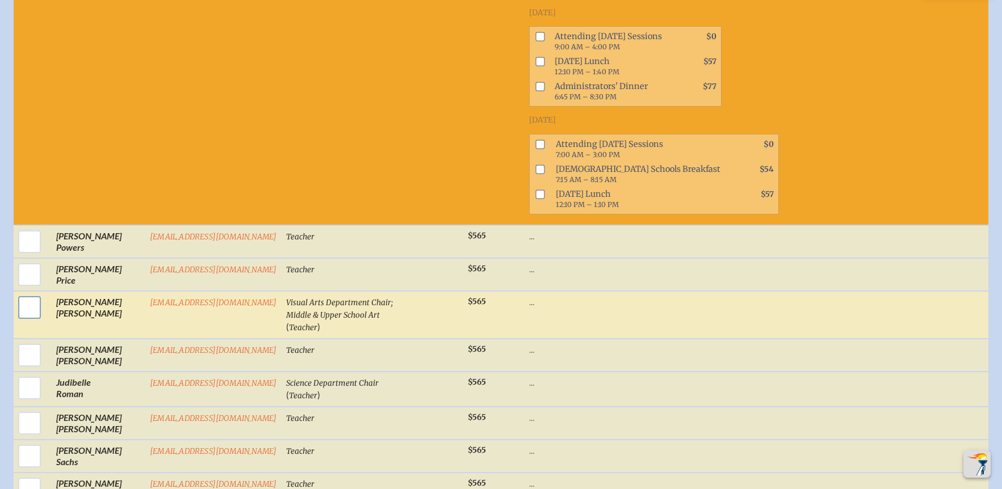
click at [26, 318] on input "checkbox" at bounding box center [29, 308] width 28 height 28
checkbox input "true"
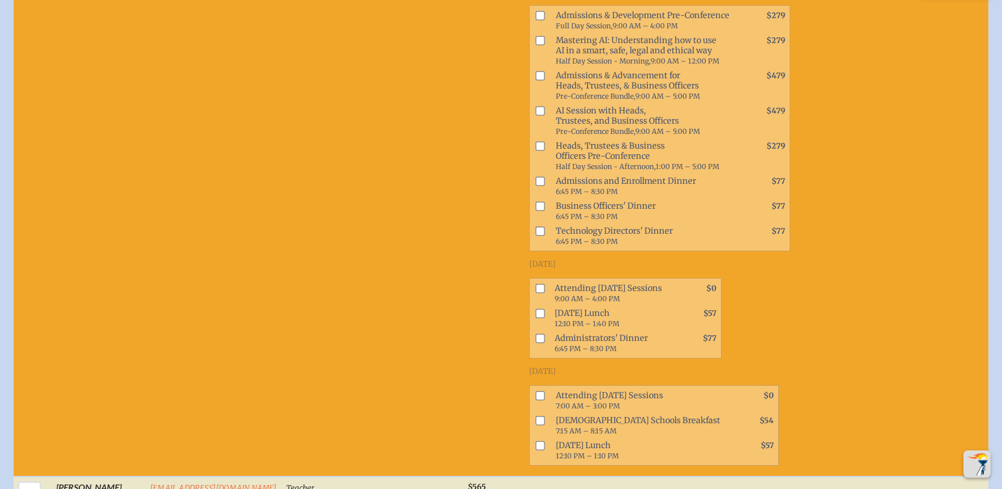
scroll to position [7713, 0]
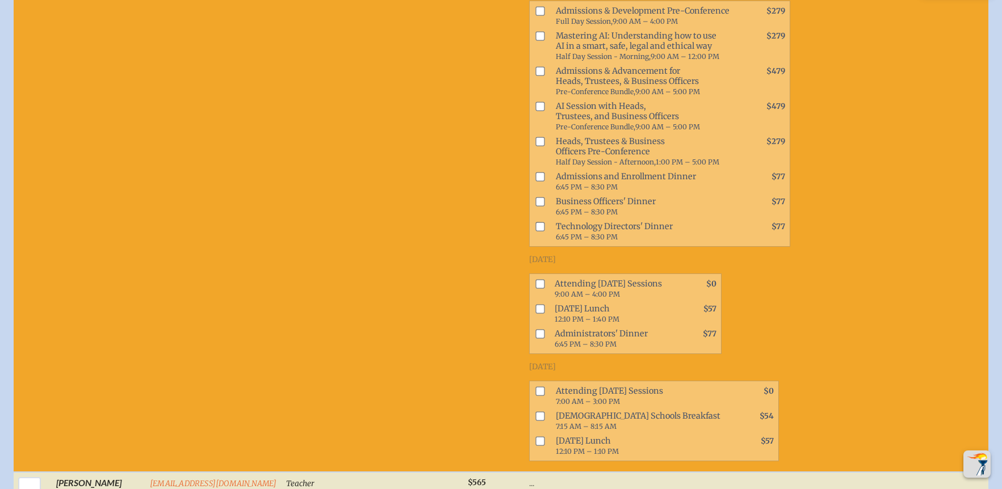
click at [535, 396] on input "checkbox" at bounding box center [539, 391] width 9 height 9
checkbox input "true"
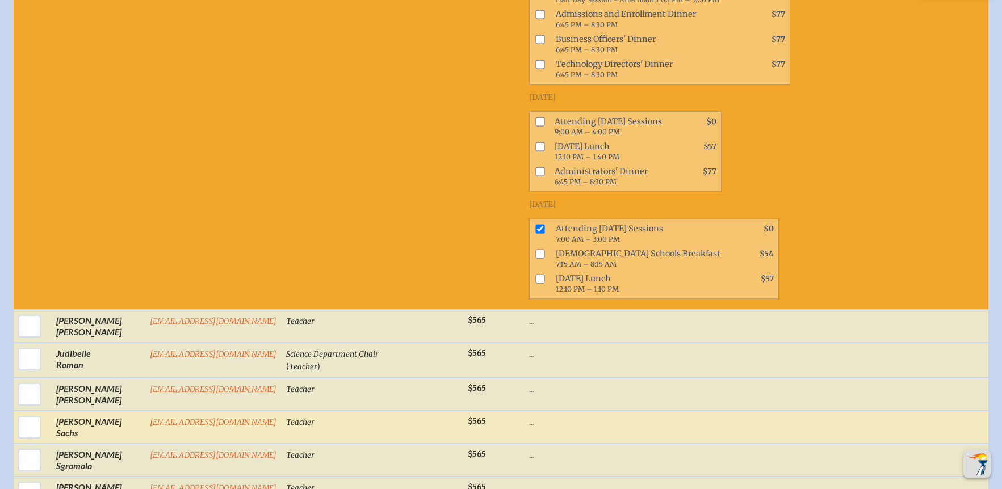
scroll to position [7922, 0]
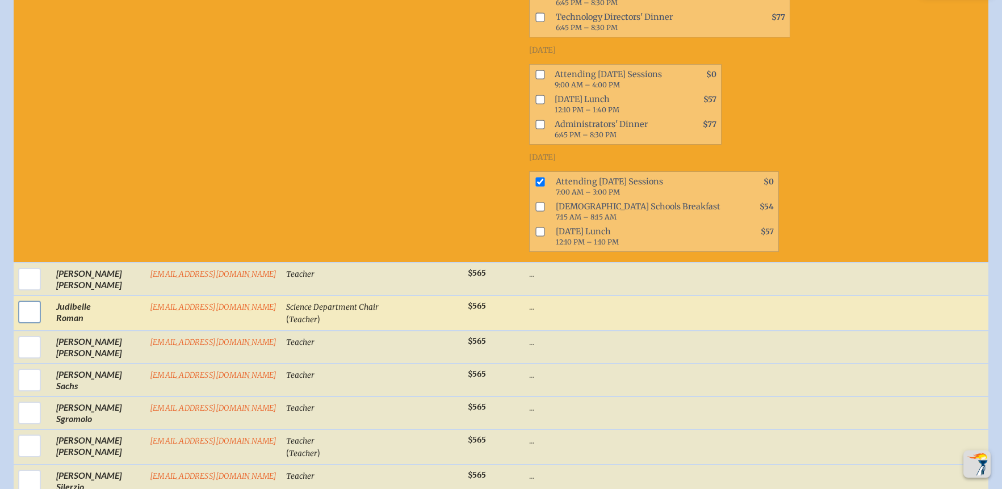
click at [30, 326] on input "checkbox" at bounding box center [29, 312] width 28 height 28
checkbox input "true"
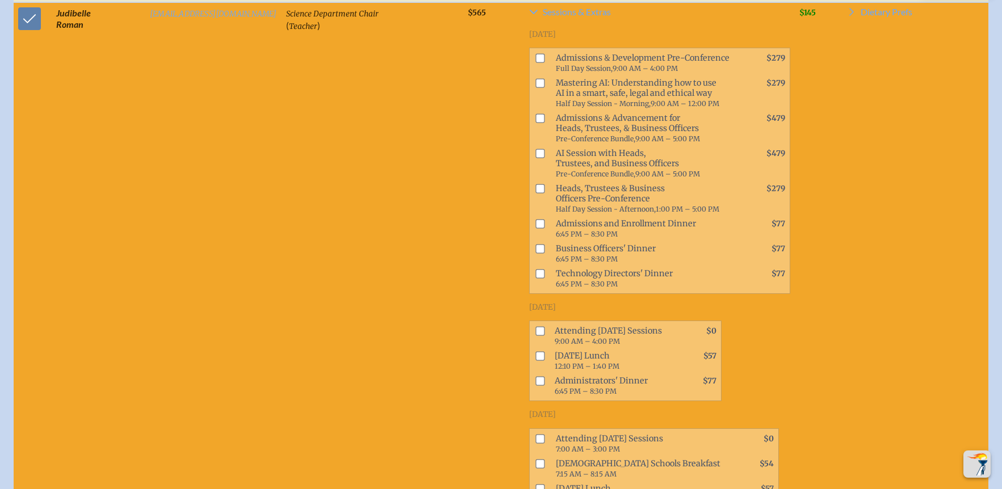
scroll to position [8228, 0]
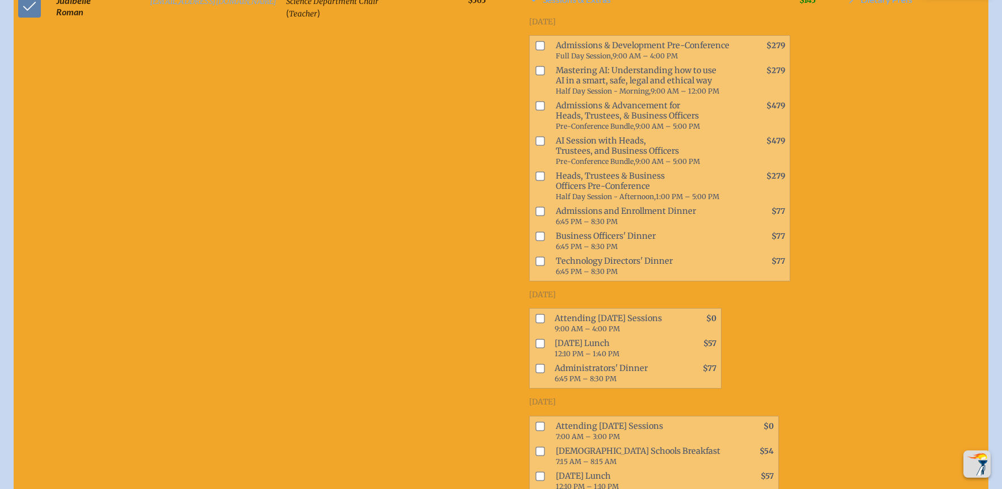
drag, startPoint x: 523, startPoint y: 437, endPoint x: 507, endPoint y: 434, distance: 16.1
click at [535, 431] on input "checkbox" at bounding box center [539, 426] width 9 height 9
checkbox input "true"
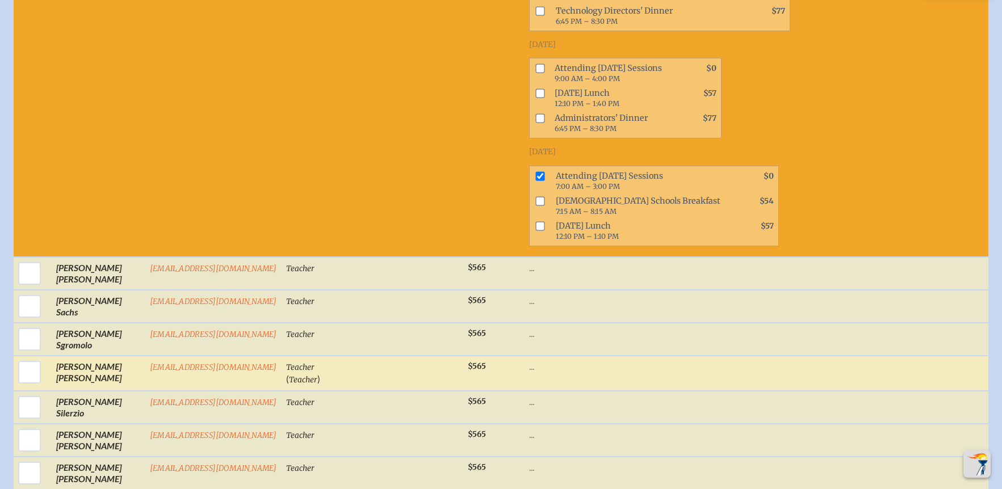
scroll to position [8480, 0]
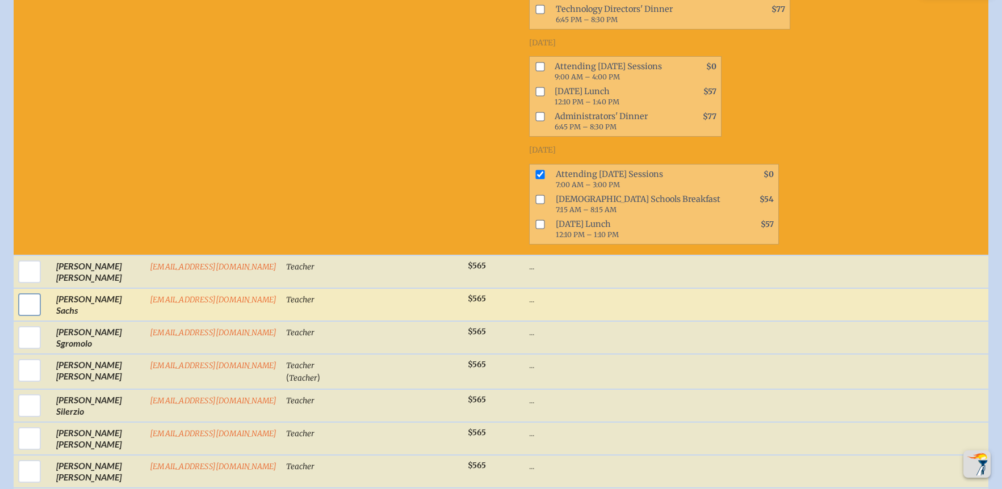
click at [28, 315] on input "checkbox" at bounding box center [29, 305] width 28 height 28
checkbox input "true"
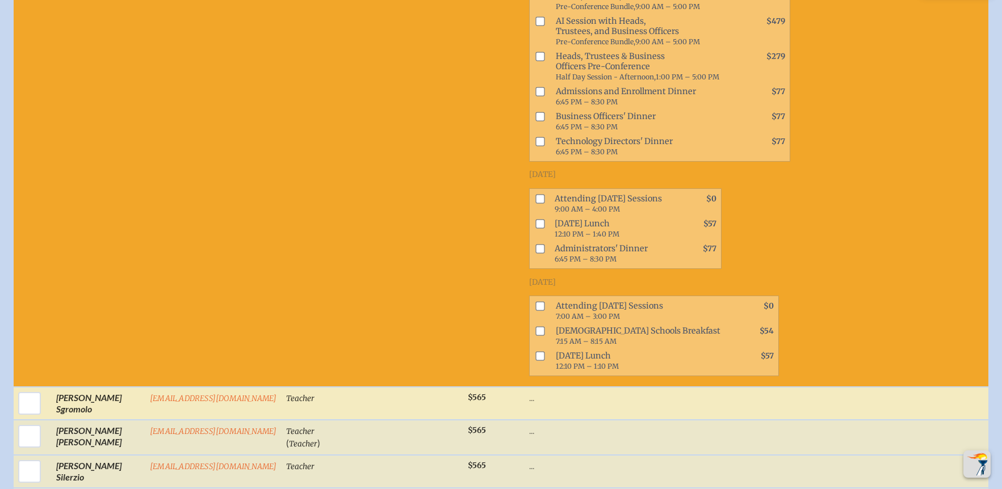
scroll to position [8917, 0]
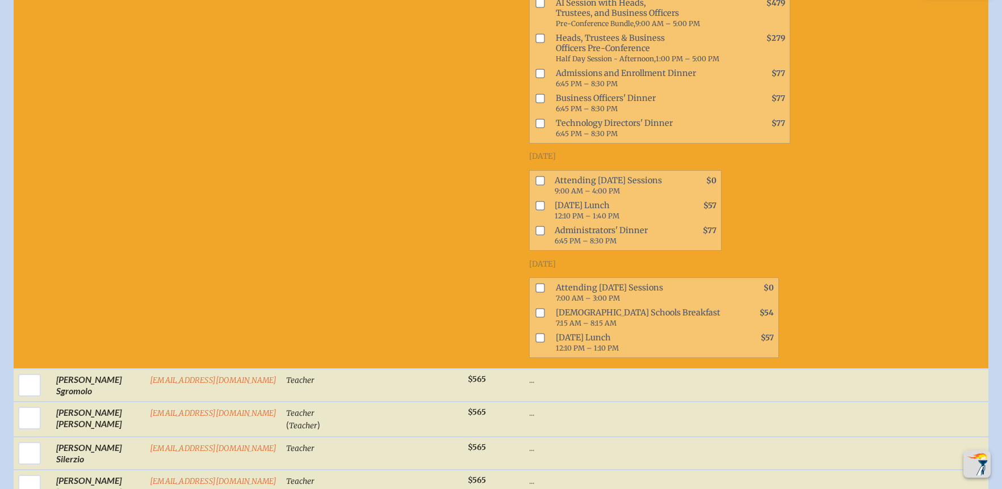
click at [535, 293] on input "checkbox" at bounding box center [539, 288] width 9 height 9
checkbox input "true"
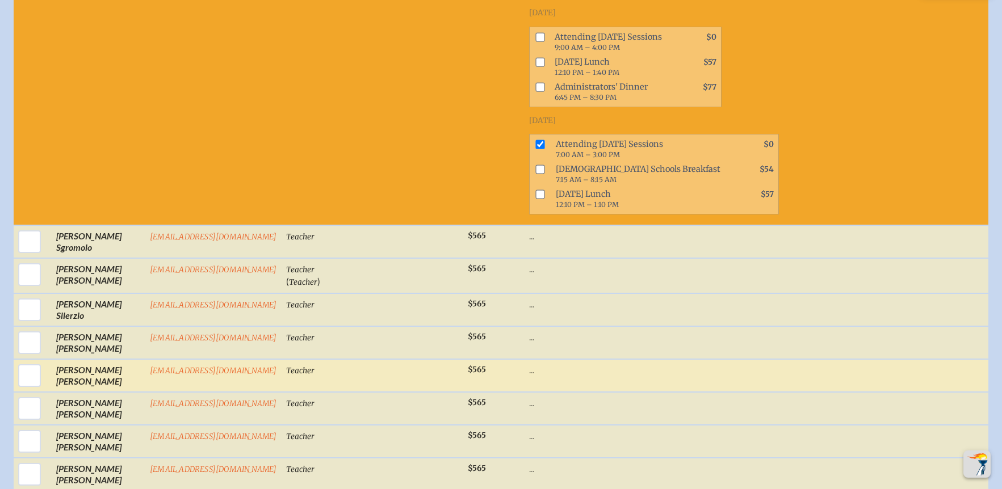
scroll to position [9089, 0]
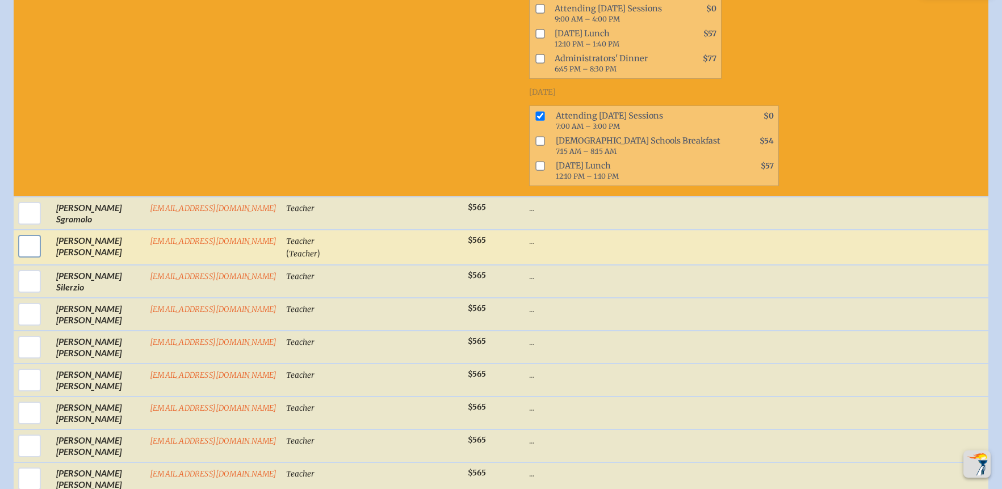
click at [34, 258] on input "checkbox" at bounding box center [29, 246] width 28 height 28
checkbox input "true"
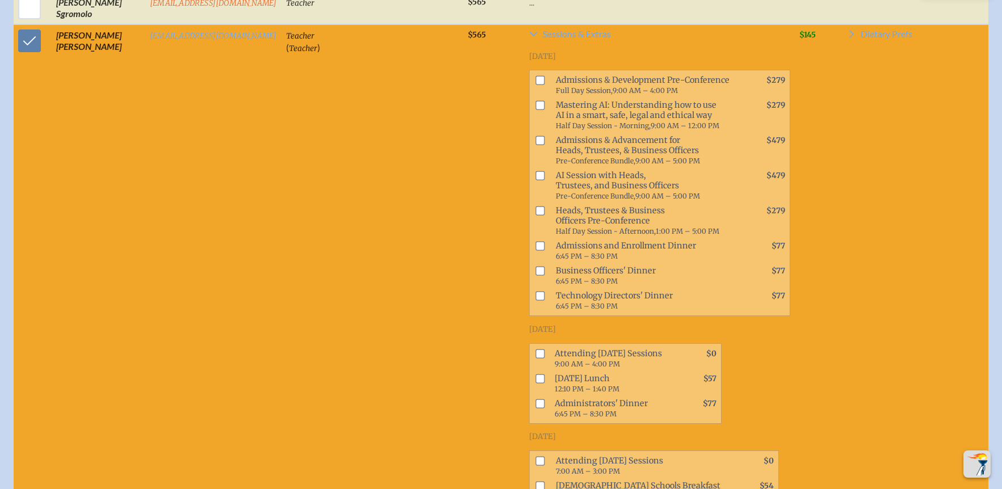
scroll to position [9455, 0]
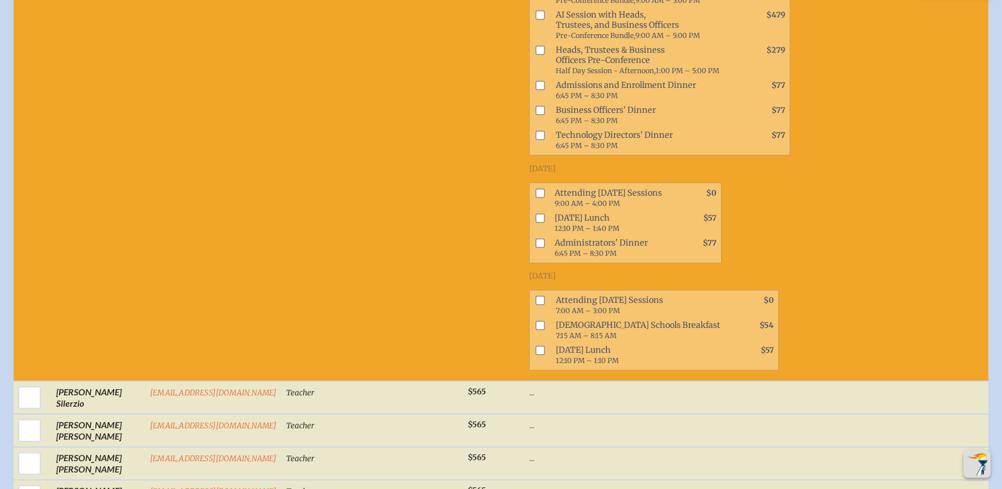
click at [535, 305] on input "checkbox" at bounding box center [539, 300] width 9 height 9
checkbox input "true"
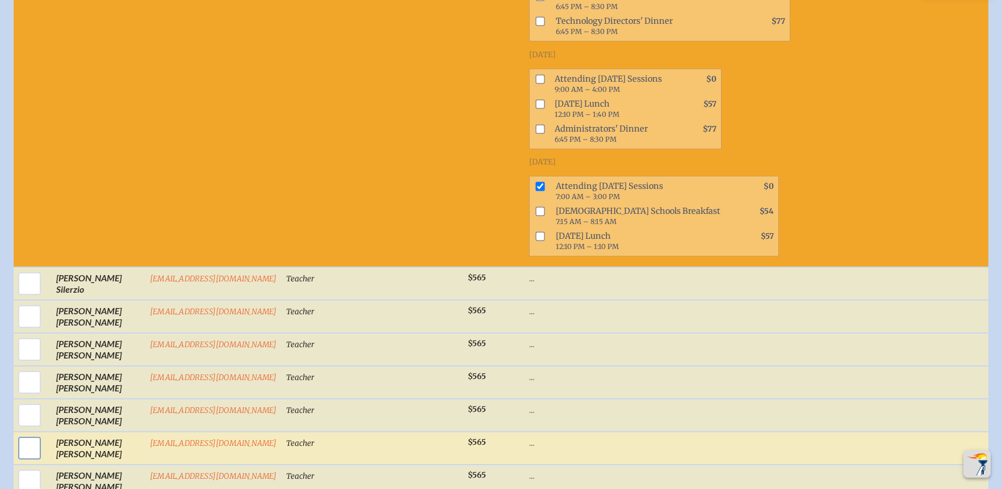
scroll to position [9649, 0]
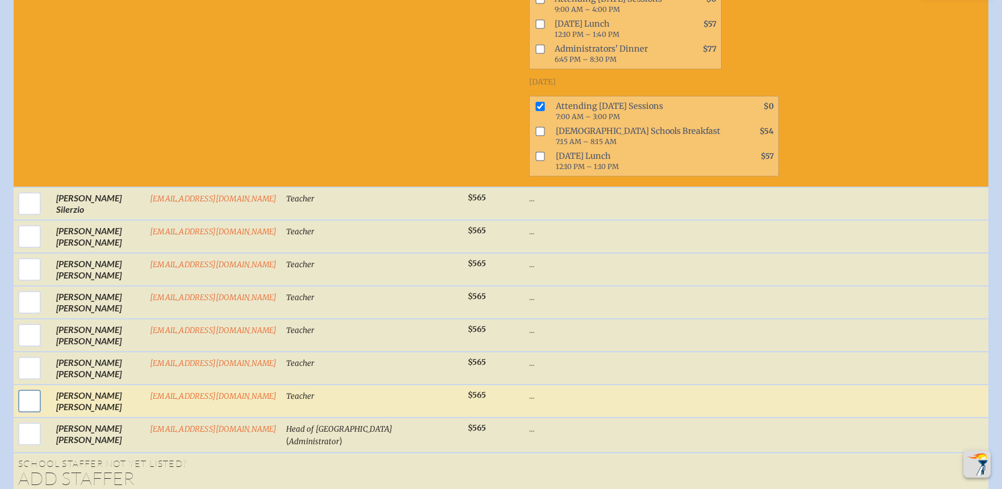
click at [38, 414] on input "checkbox" at bounding box center [29, 401] width 28 height 28
checkbox input "true"
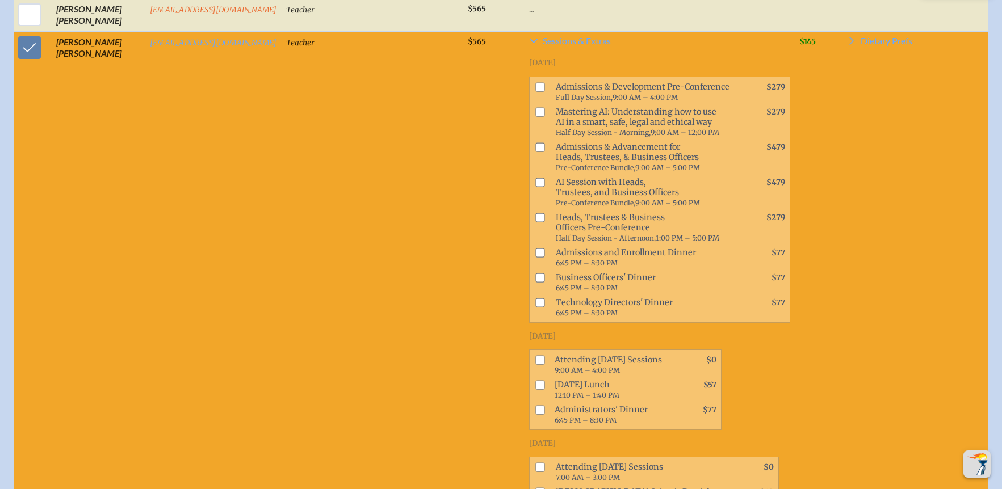
scroll to position [10117, 0]
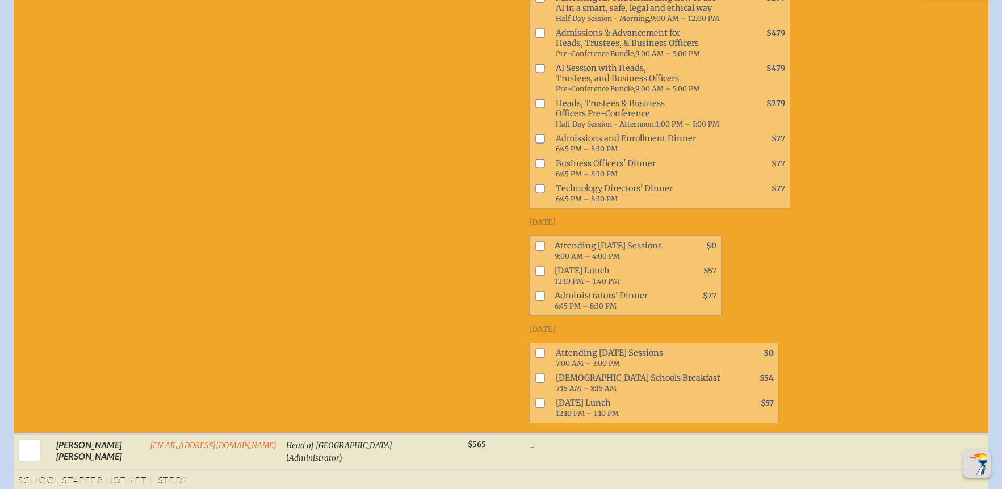
click at [535, 358] on input "checkbox" at bounding box center [539, 353] width 9 height 9
checkbox input "true"
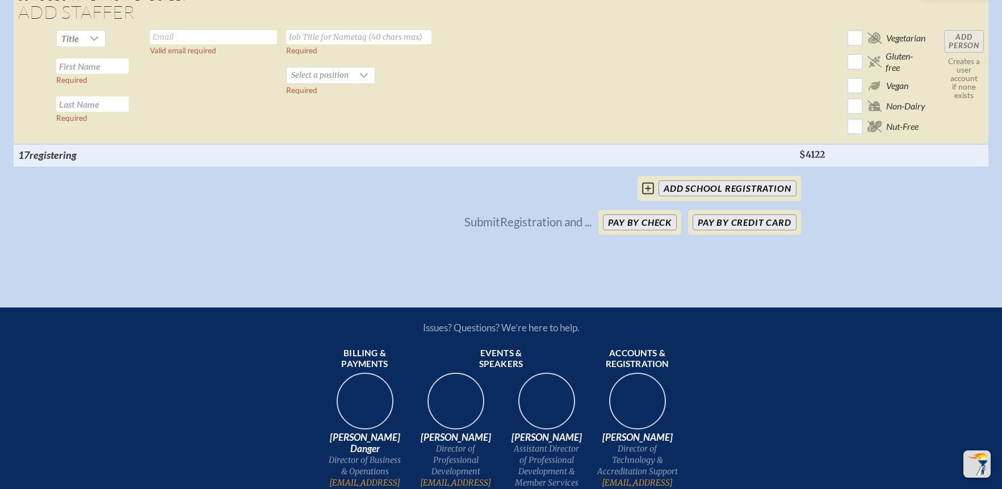
scroll to position [10569, 0]
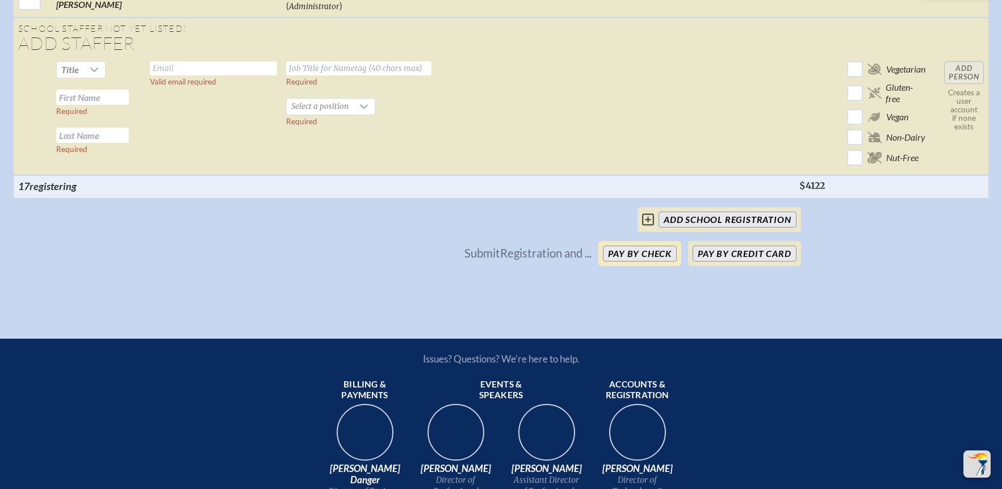
click at [640, 262] on button "Pay by Check" at bounding box center [640, 254] width 74 height 16
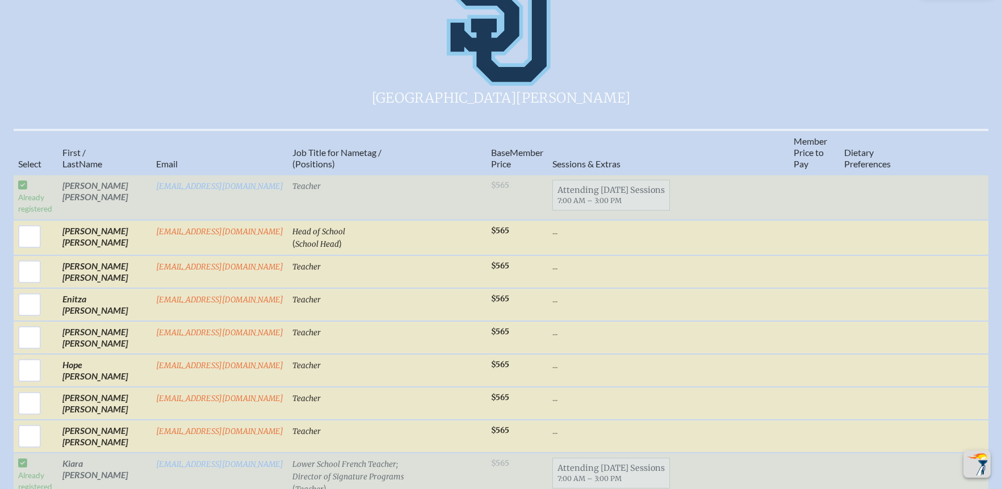
scroll to position [305, 0]
